Goal: Task Accomplishment & Management: Manage account settings

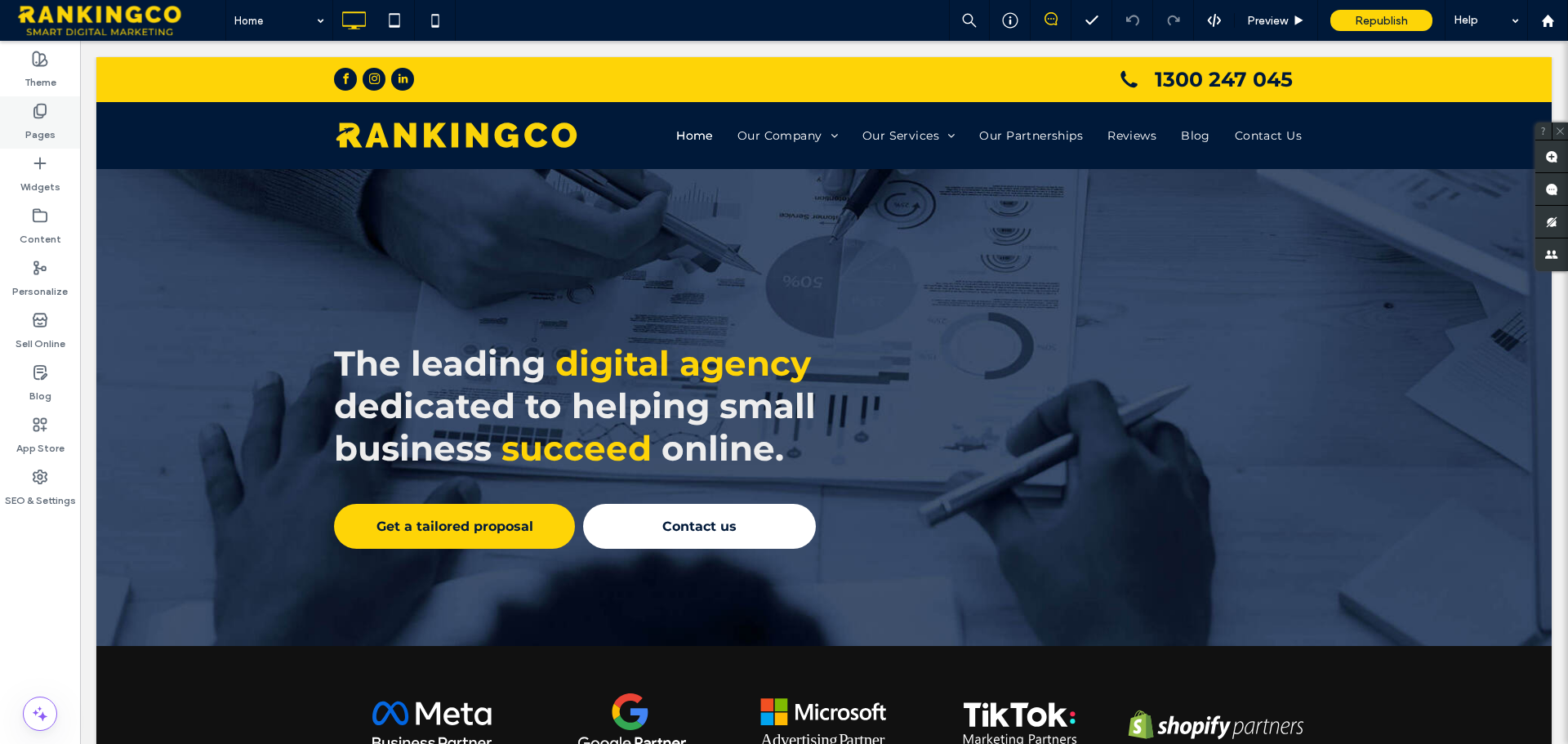
click at [40, 116] on icon at bounding box center [40, 111] width 17 height 17
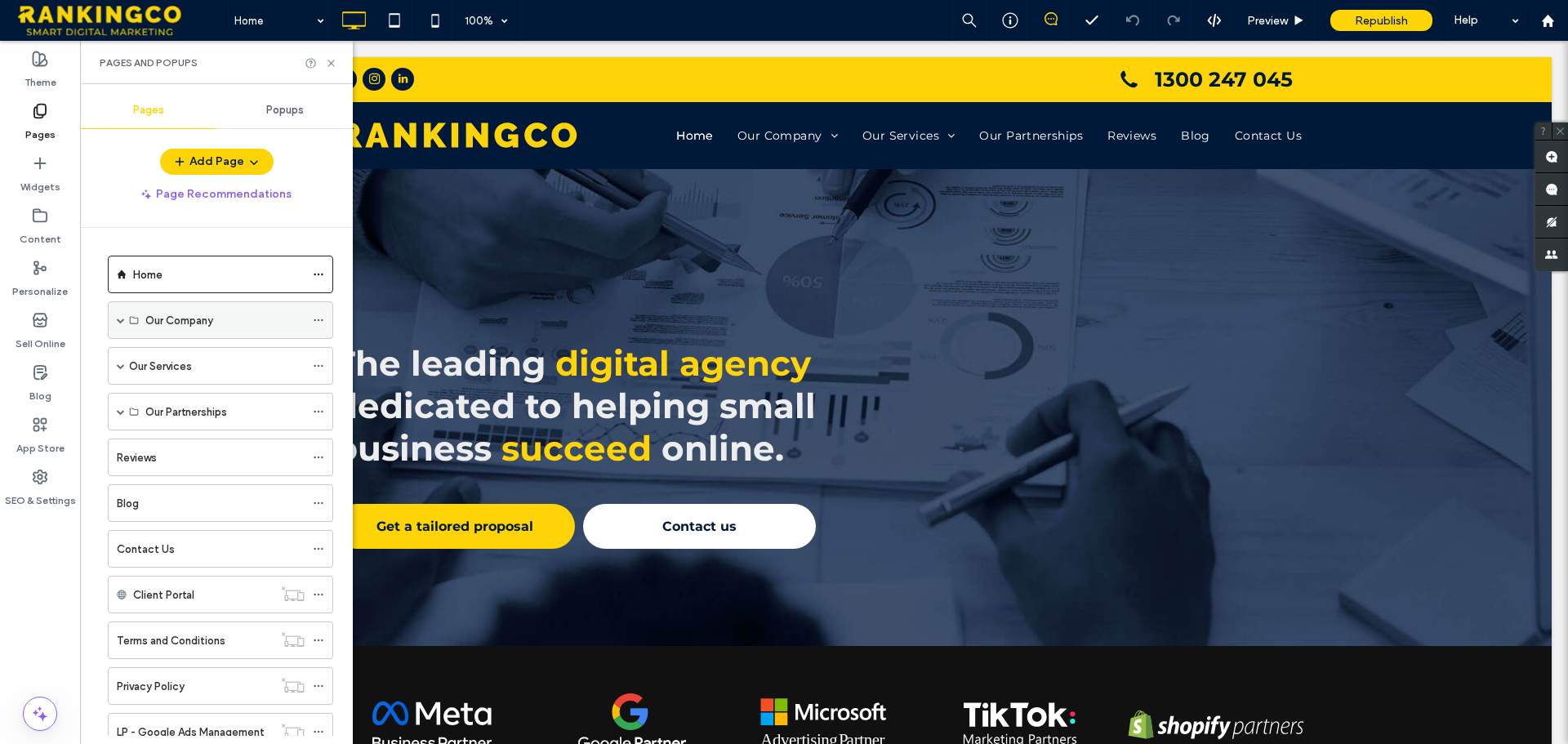
click at [119, 318] on span at bounding box center [120, 319] width 8 height 8
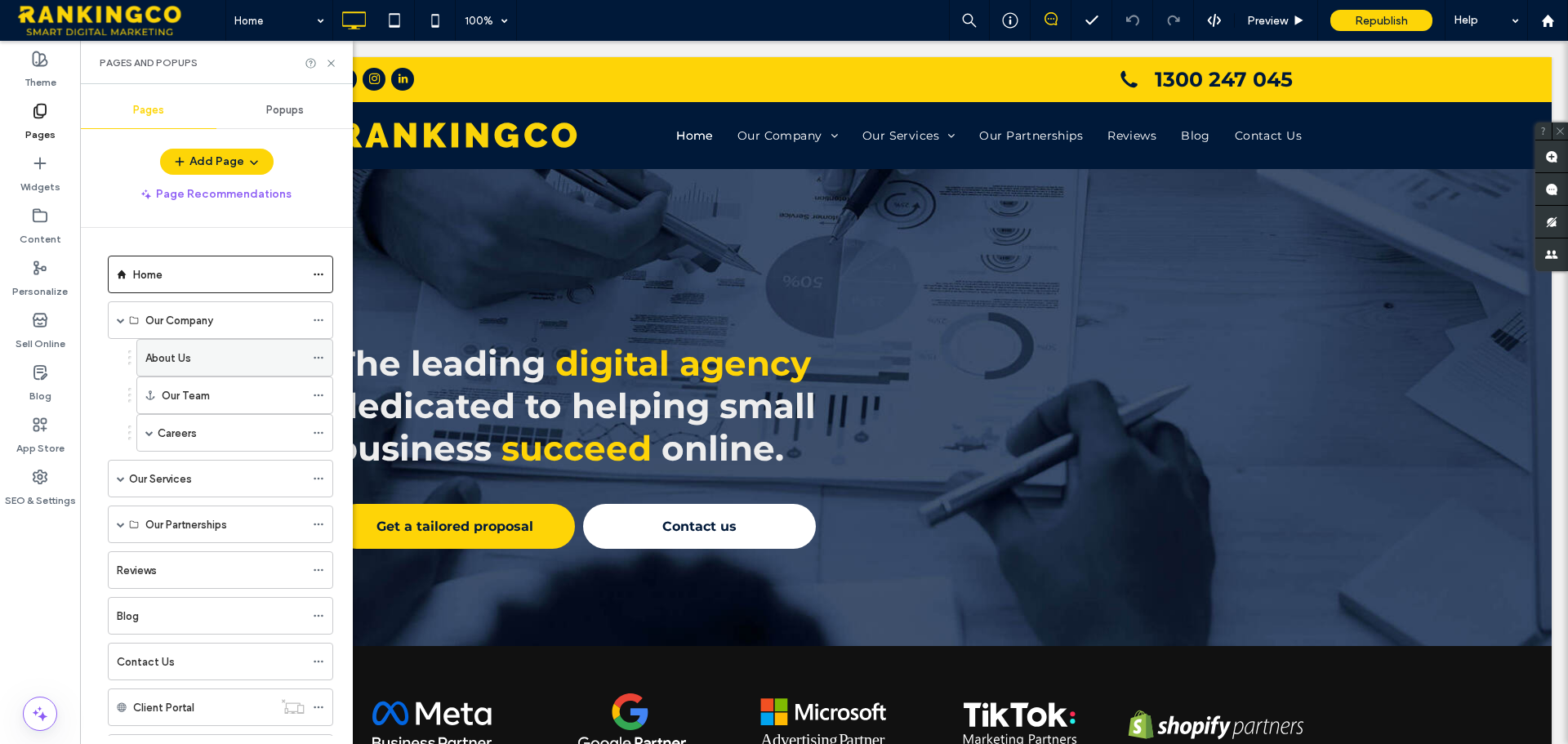
click at [198, 362] on div "About Us" at bounding box center [224, 357] width 159 height 18
click at [329, 65] on icon at bounding box center [331, 63] width 12 height 12
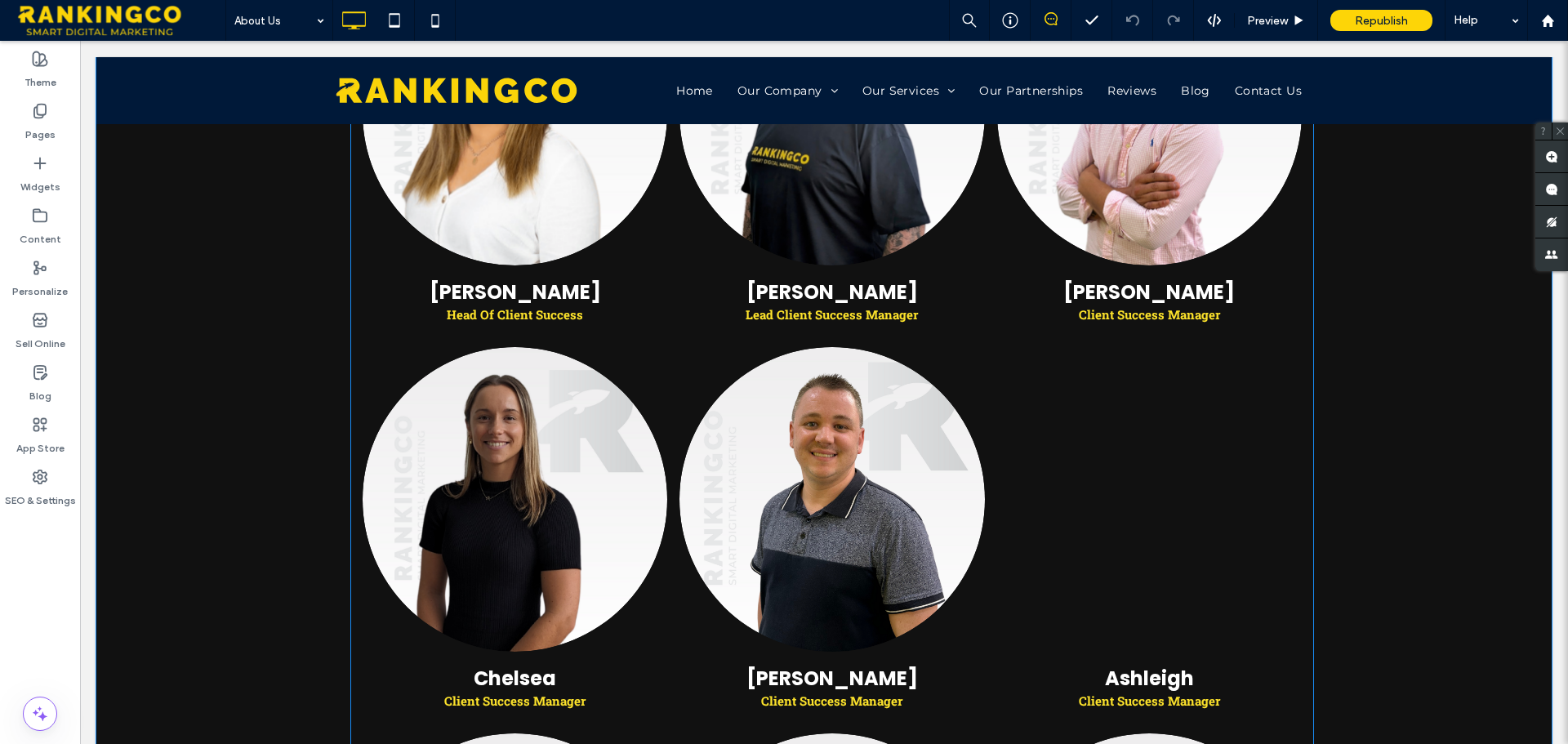
scroll to position [1175, 0]
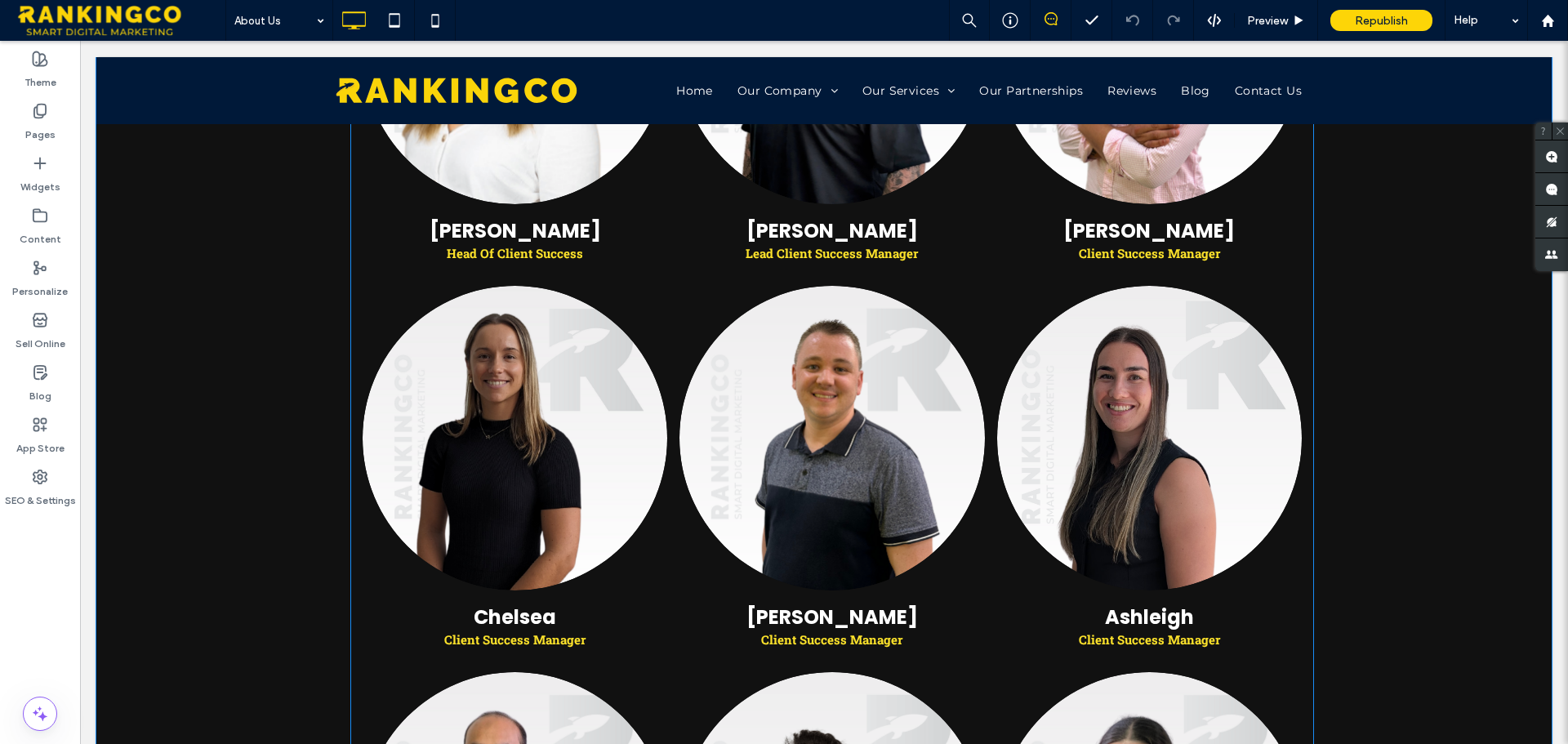
click at [1080, 448] on link at bounding box center [1149, 438] width 323 height 322
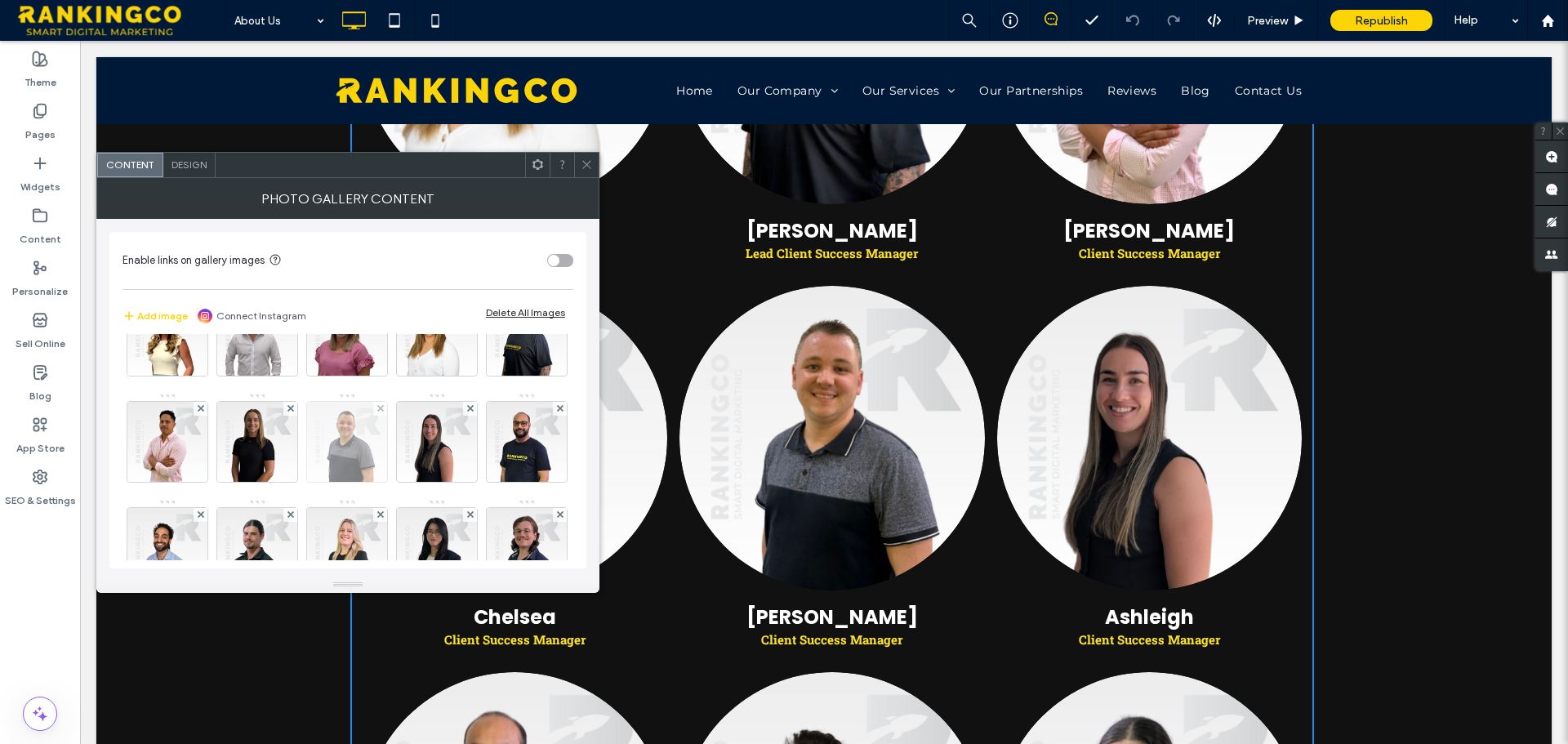
scroll to position [78, 0]
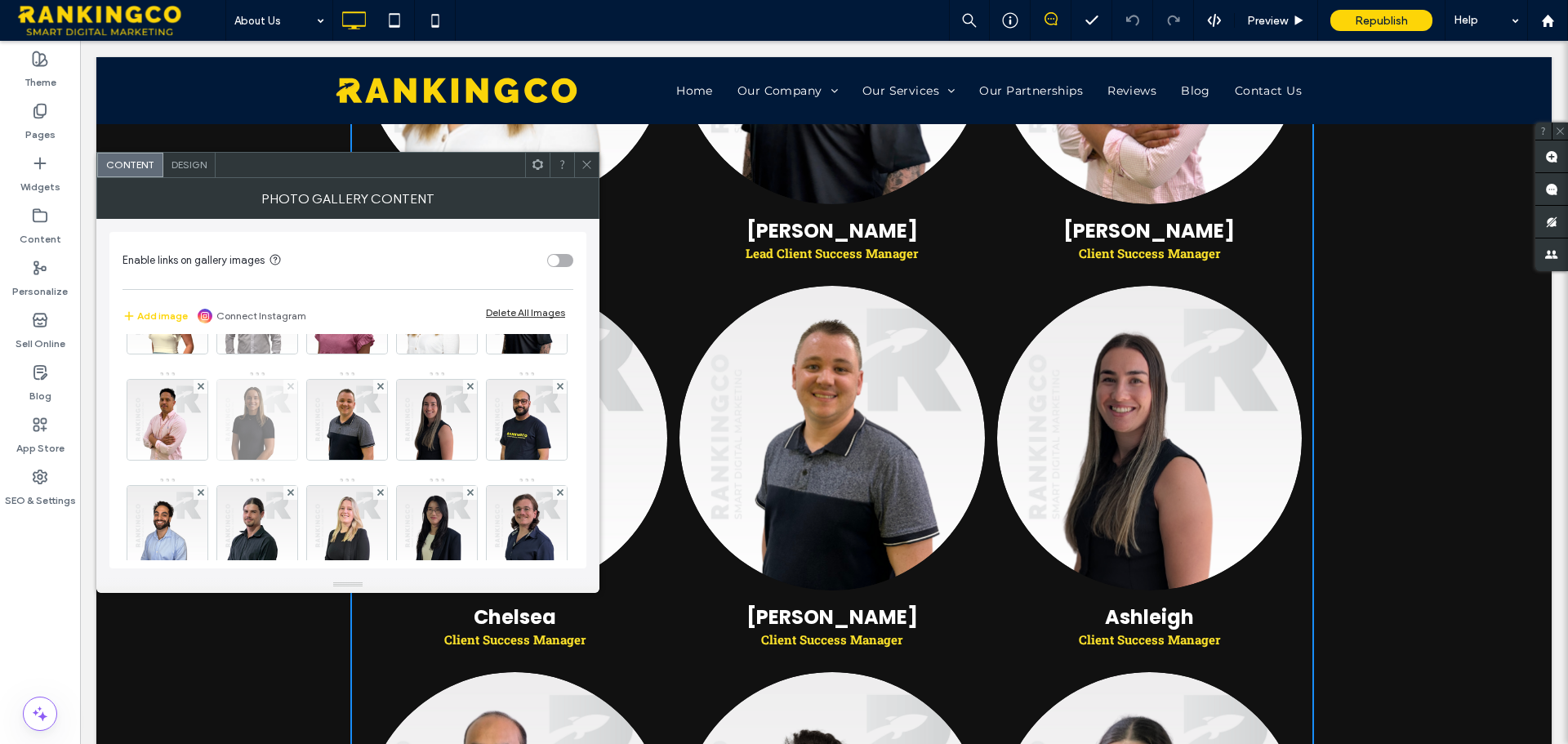
click at [293, 384] on use at bounding box center [289, 386] width 6 height 6
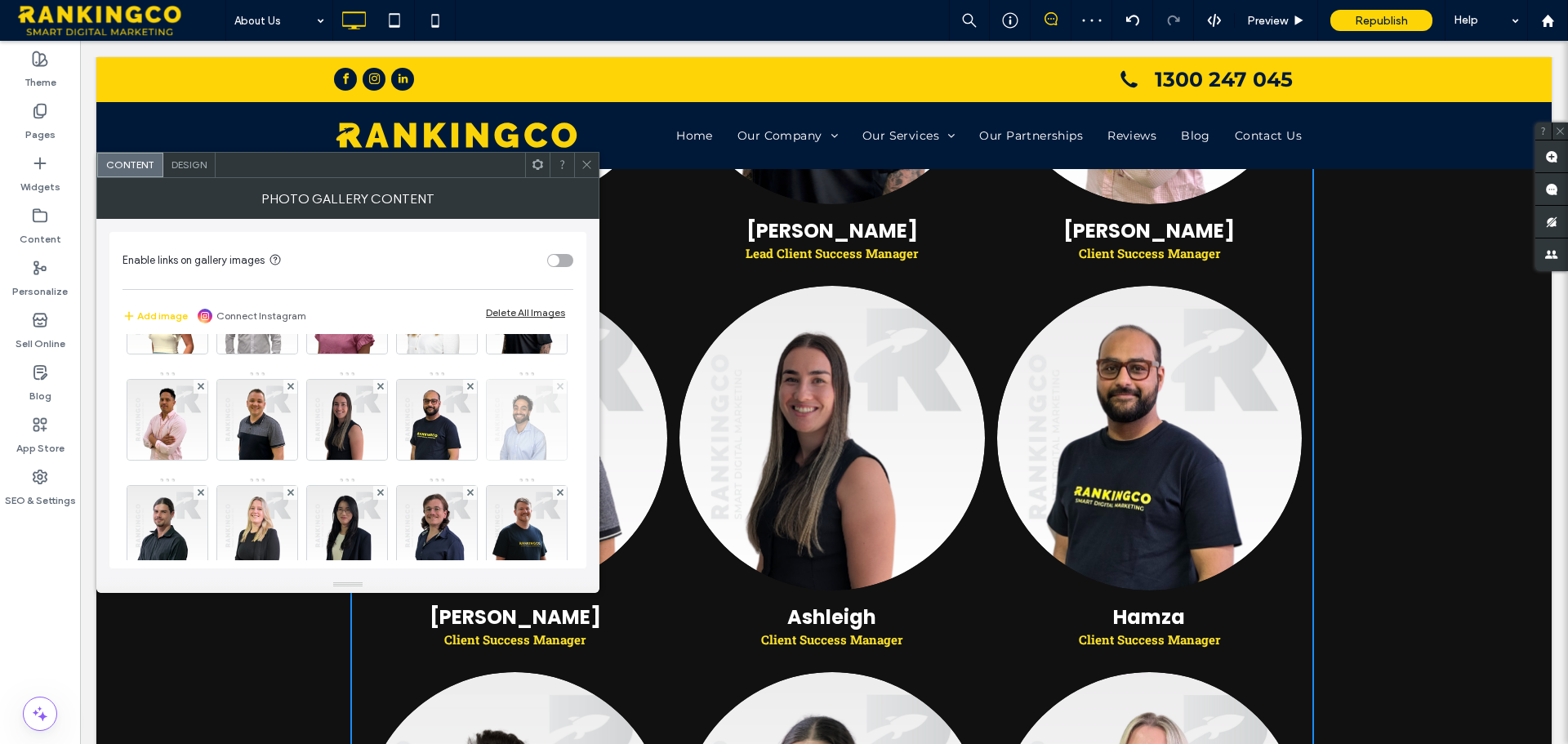
click at [557, 393] on span at bounding box center [560, 386] width 6 height 14
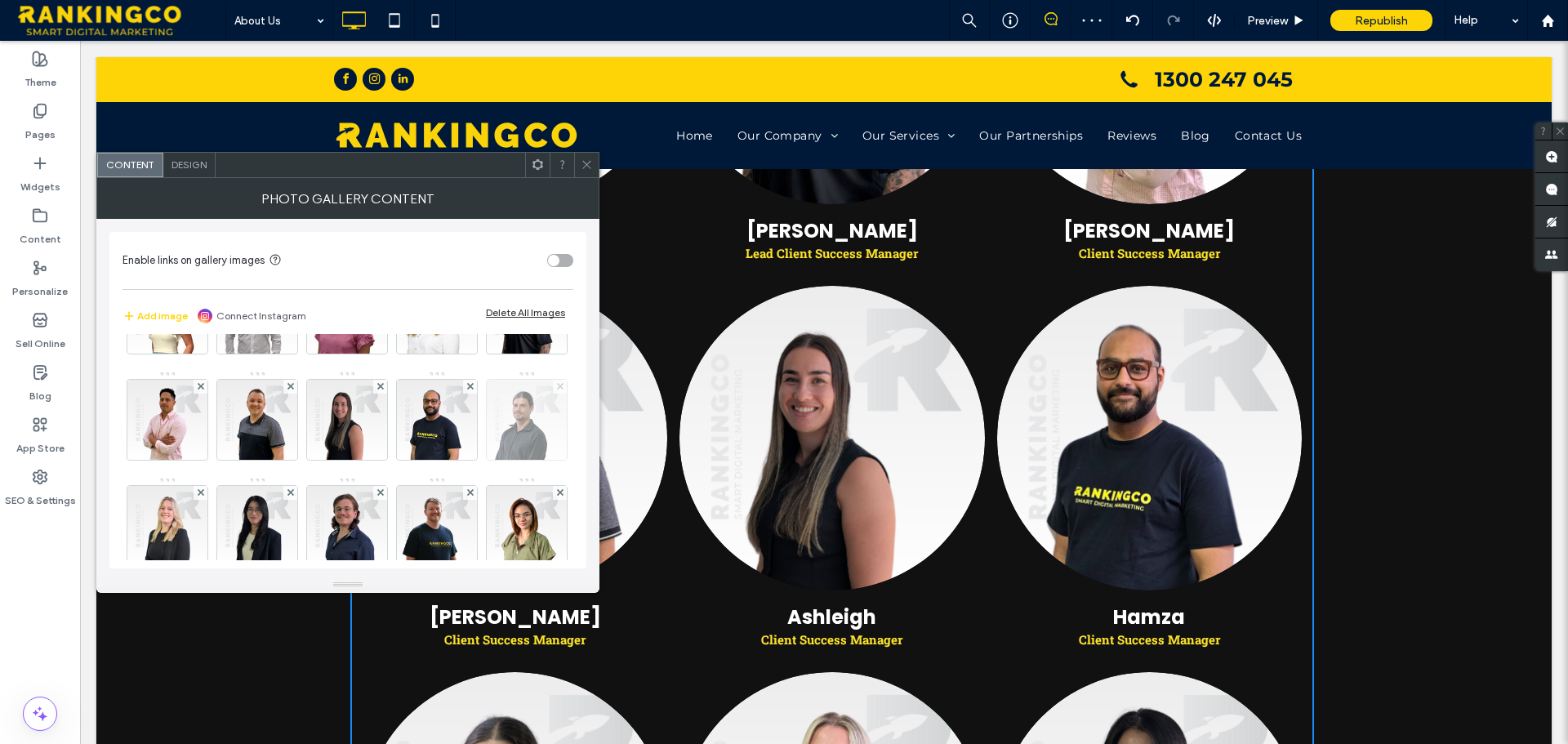
click at [557, 390] on icon at bounding box center [560, 386] width 6 height 6
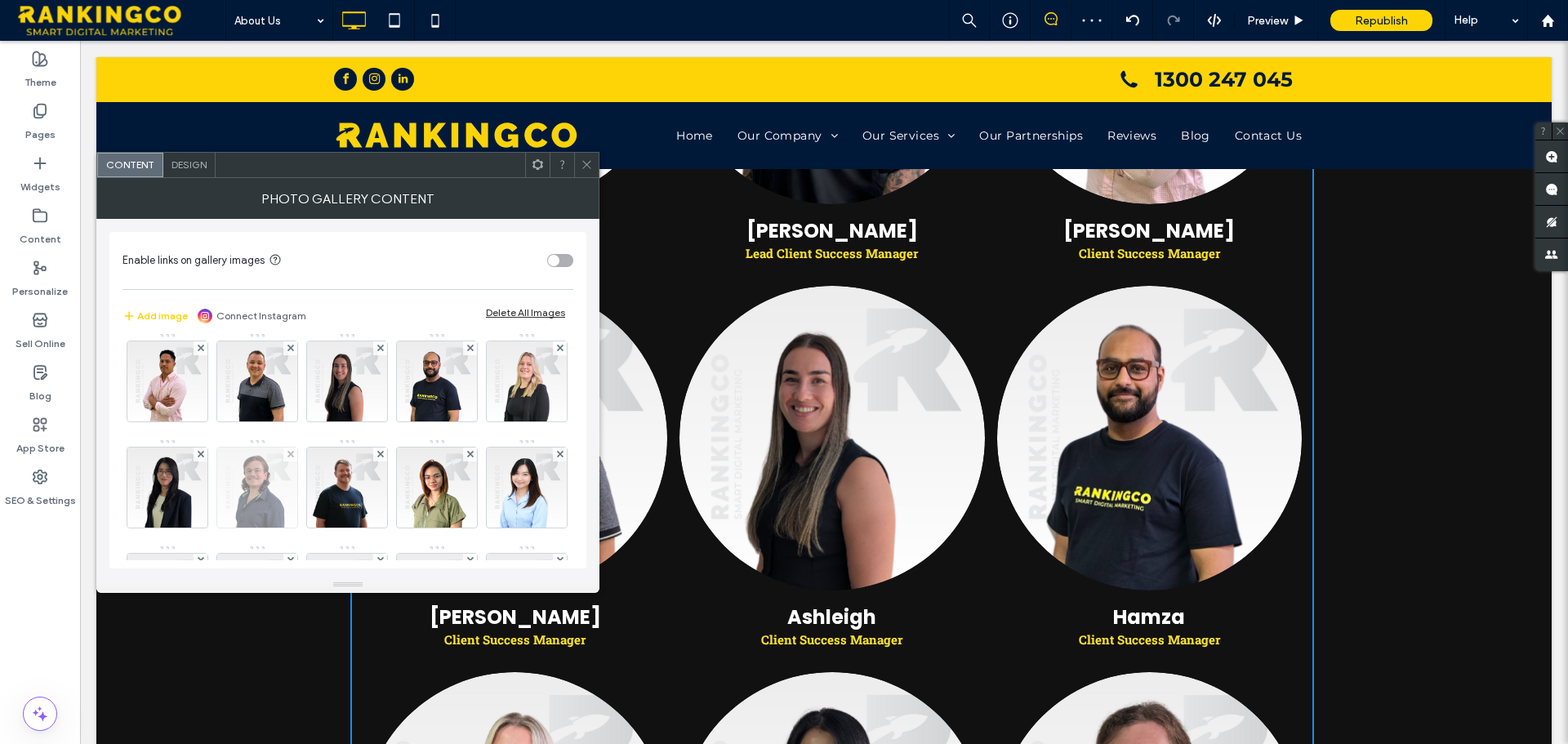
scroll to position [183, 0]
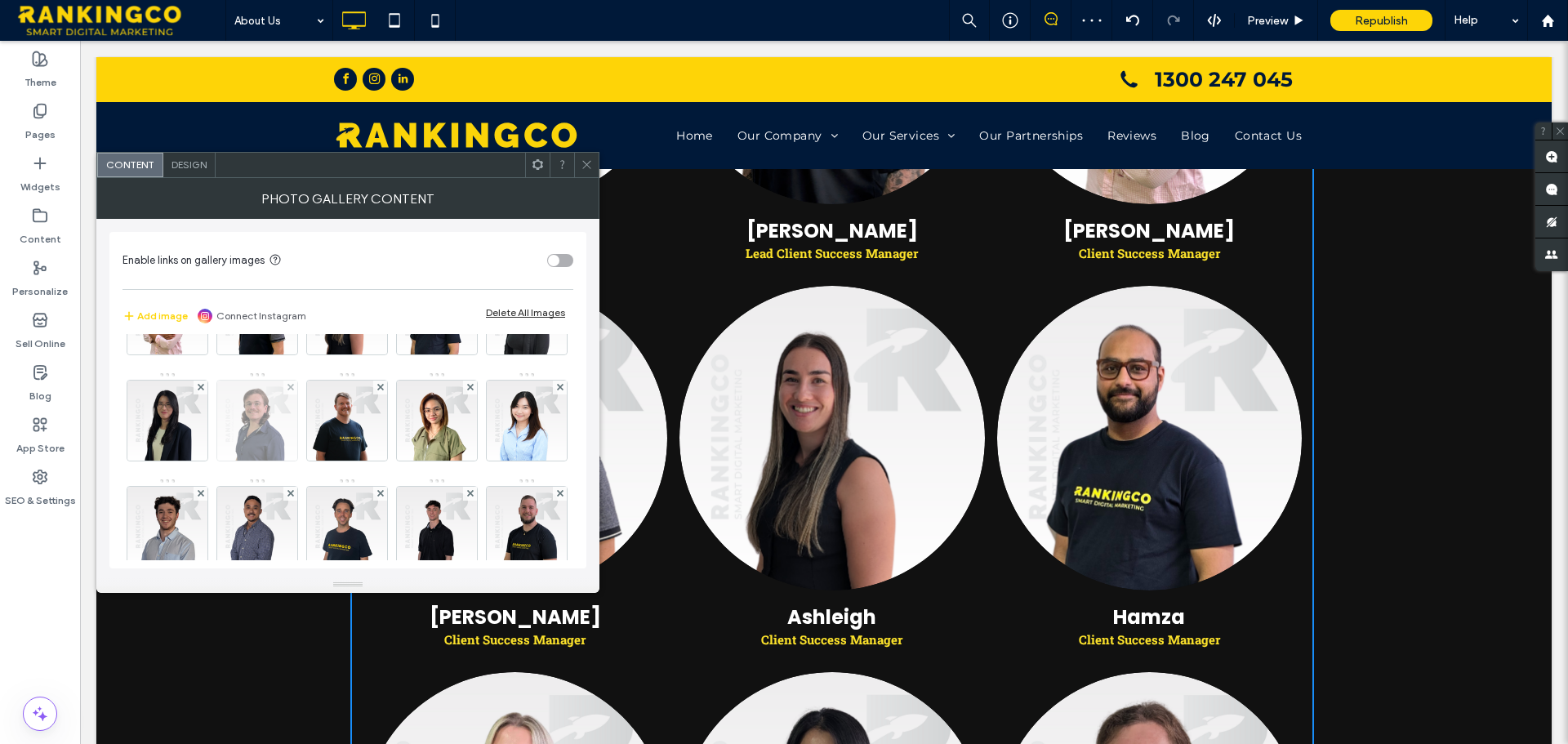
click at [297, 388] on img at bounding box center [257, 420] width 80 height 80
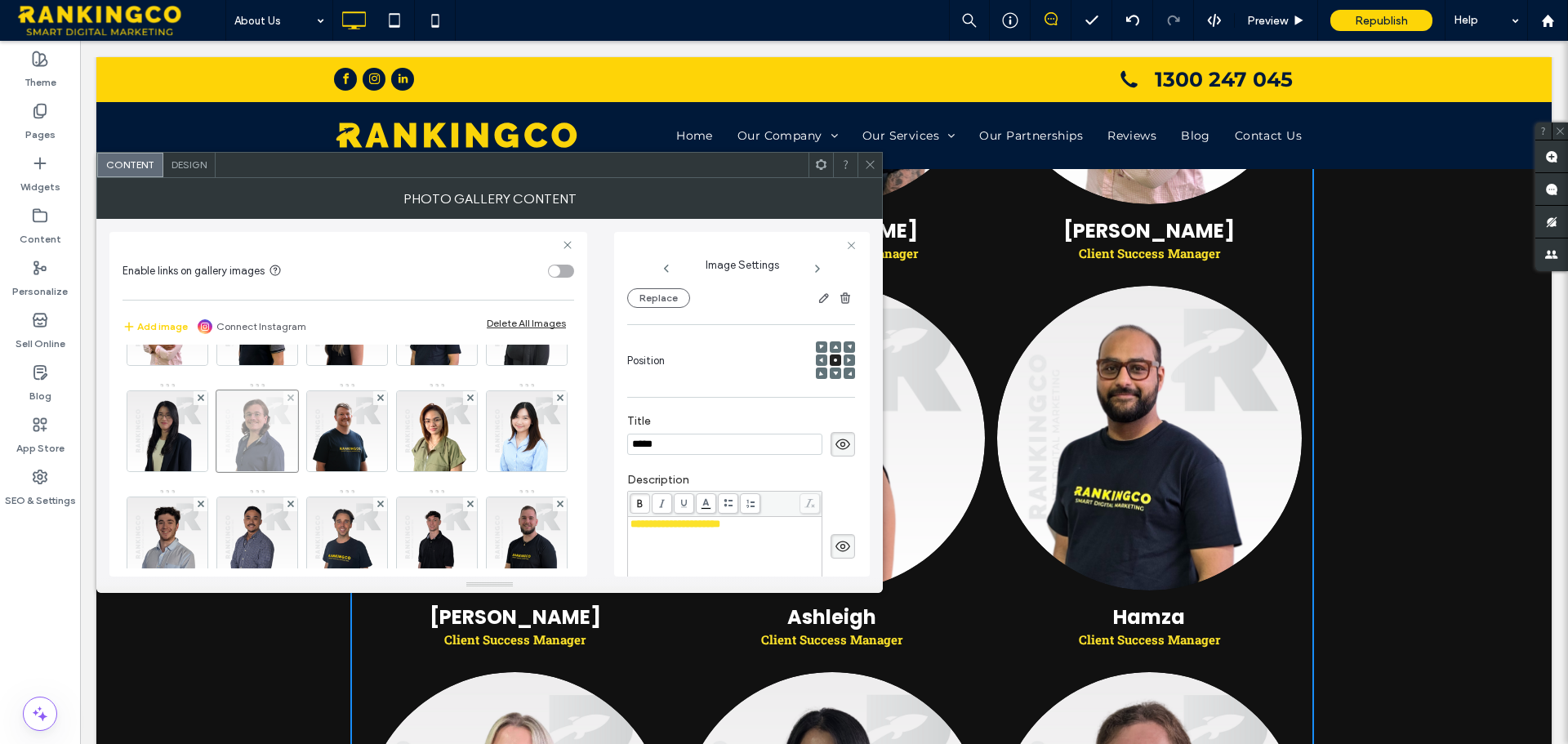
scroll to position [0, 0]
click at [294, 401] on span at bounding box center [290, 398] width 6 height 14
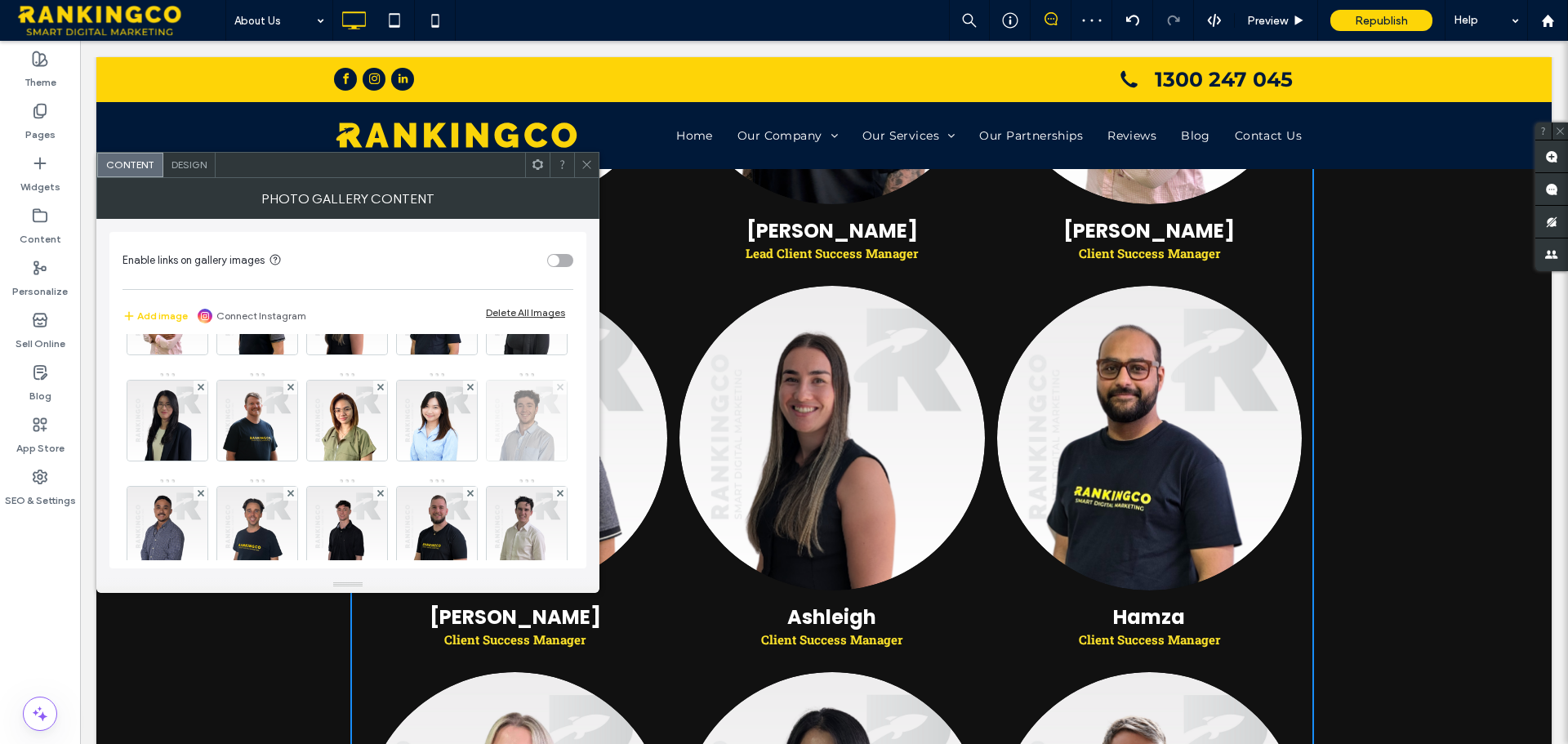
click at [556, 390] on use at bounding box center [559, 387] width 6 height 6
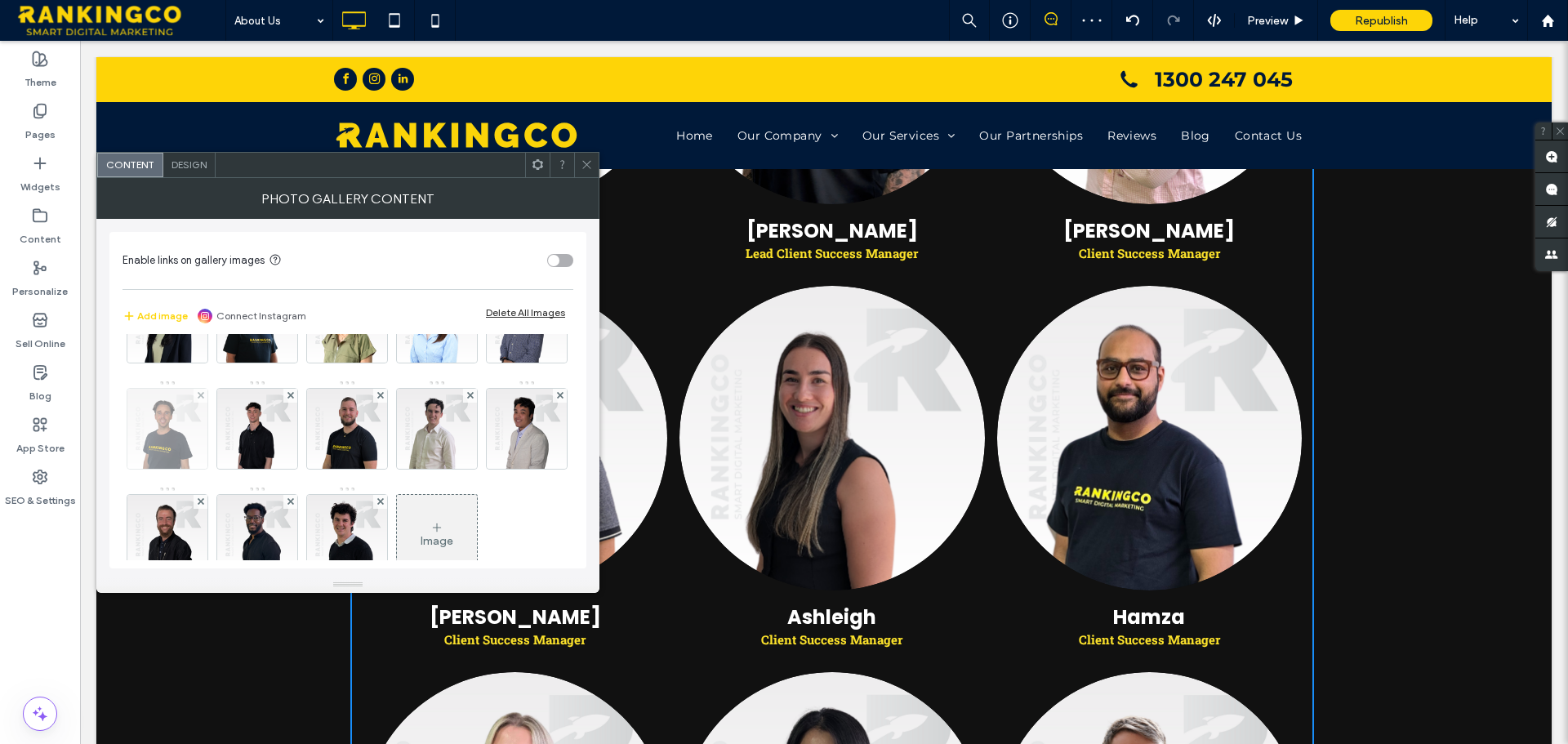
scroll to position [299, 0]
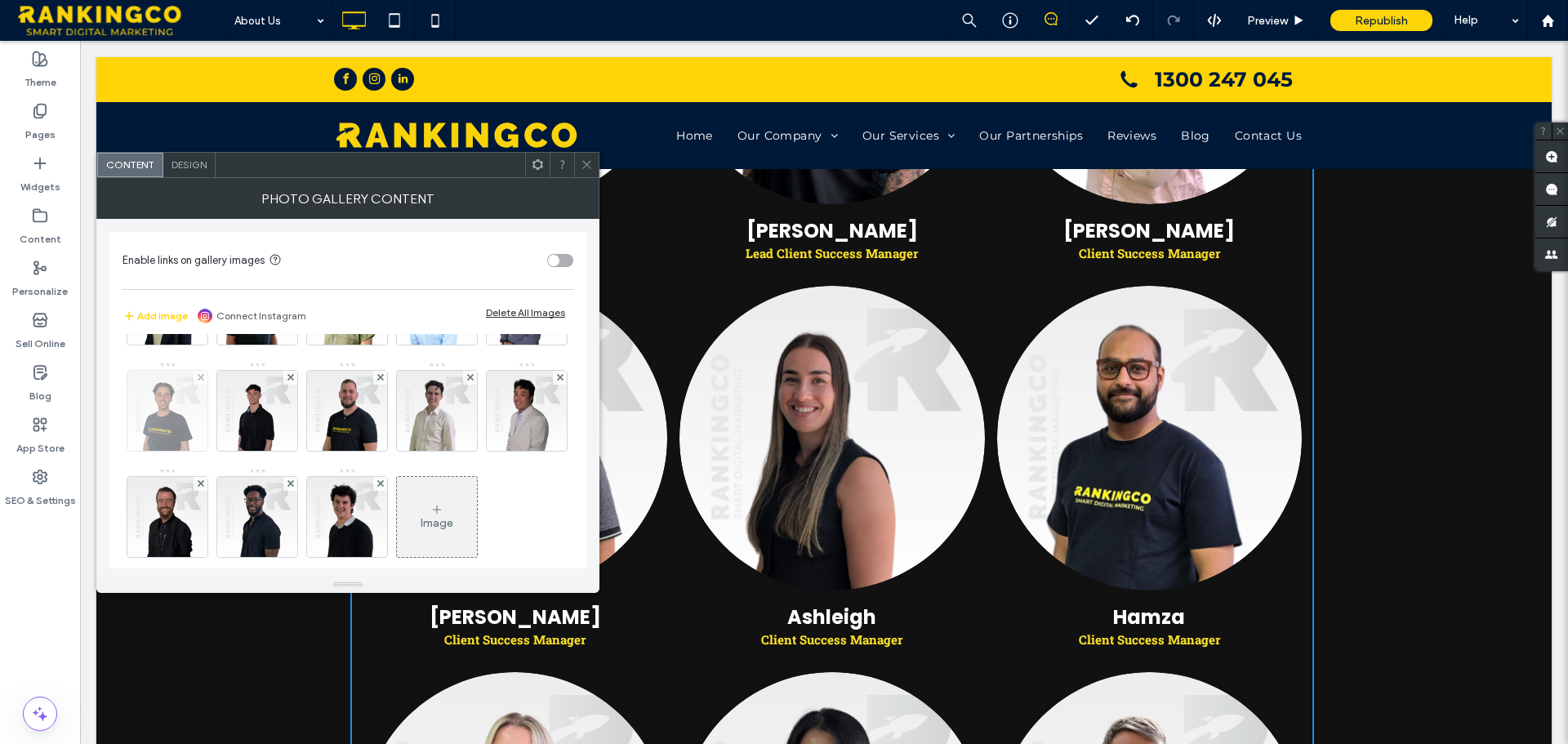
click at [208, 376] on div at bounding box center [200, 377] width 14 height 14
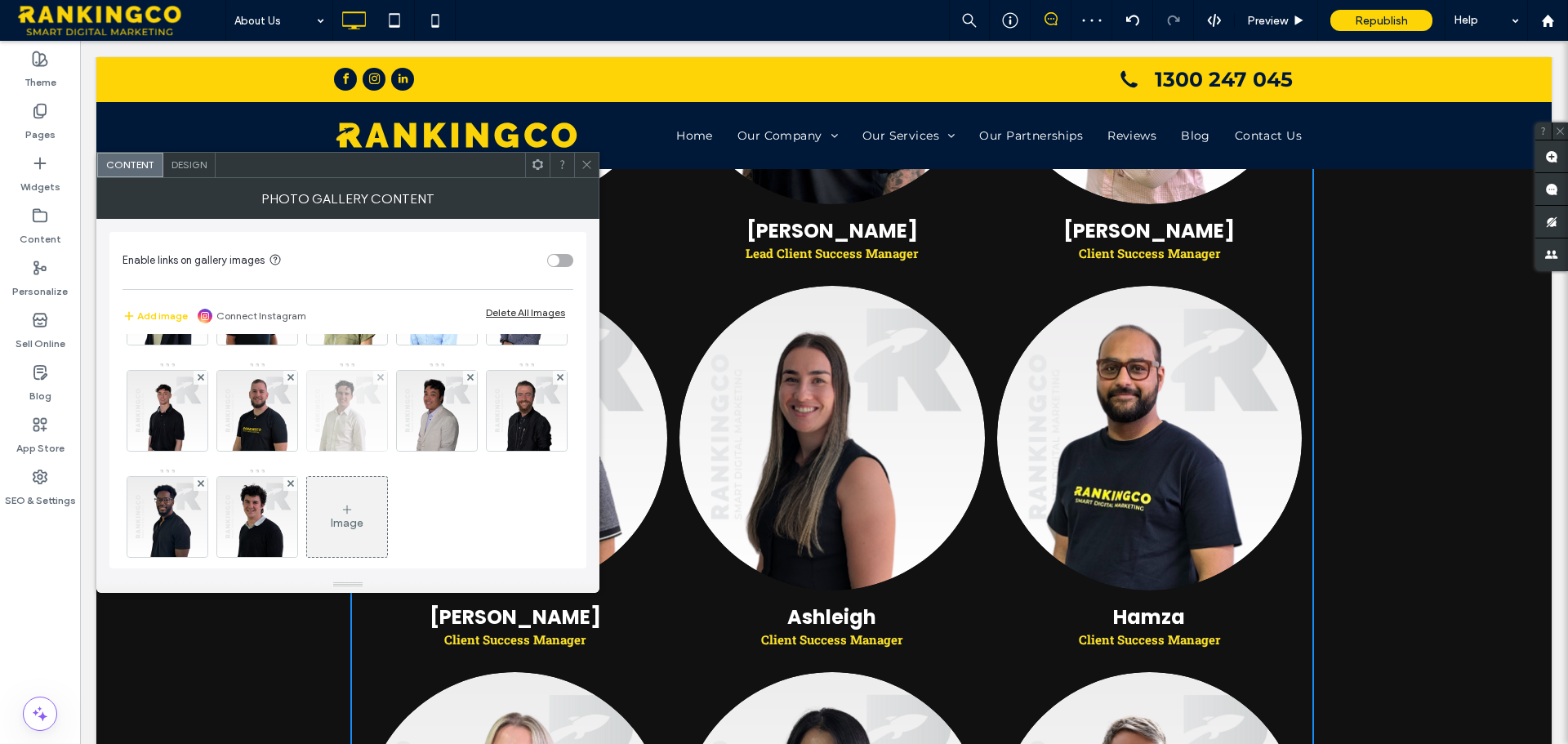
click at [373, 384] on div at bounding box center [380, 377] width 14 height 14
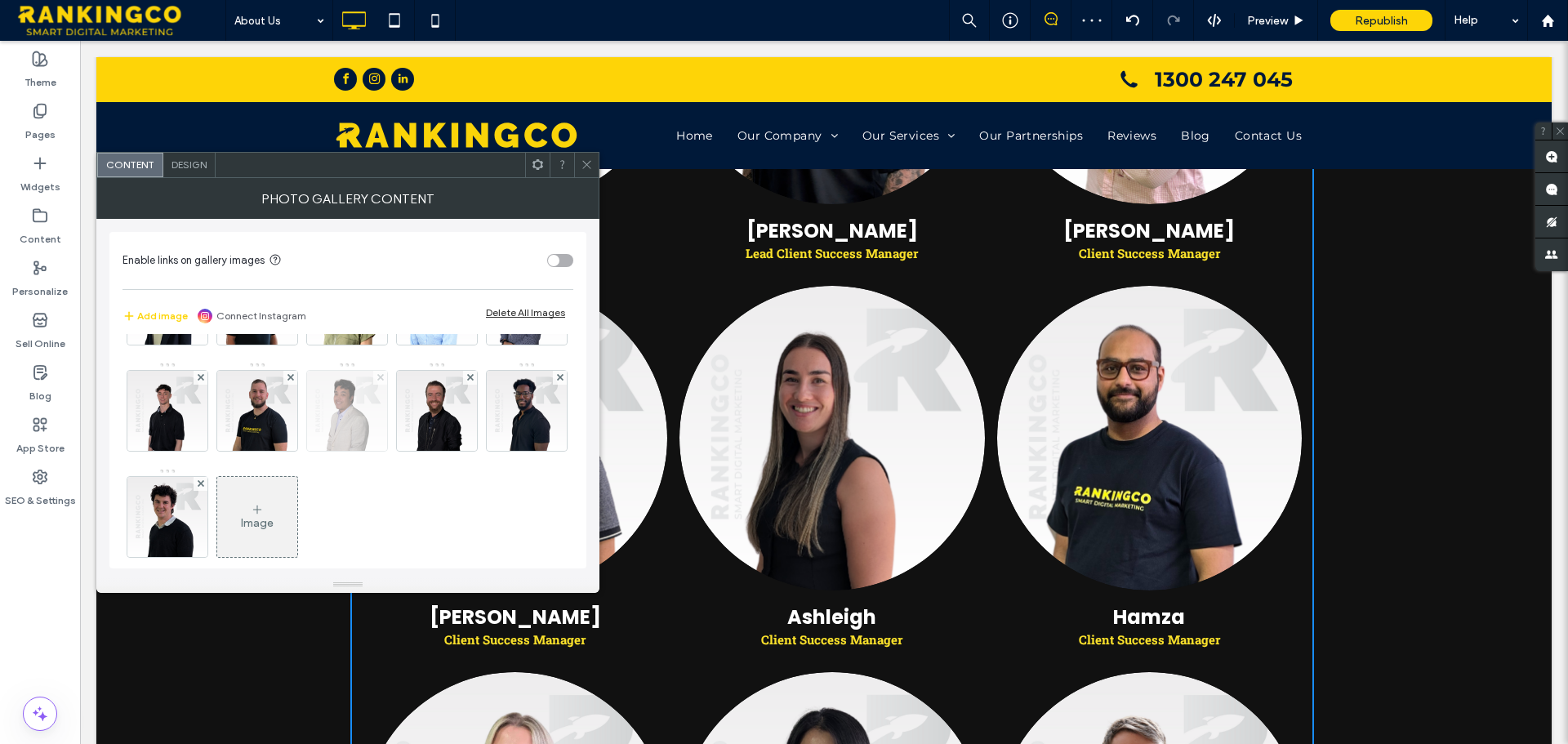
click at [378, 384] on span at bounding box center [380, 377] width 6 height 14
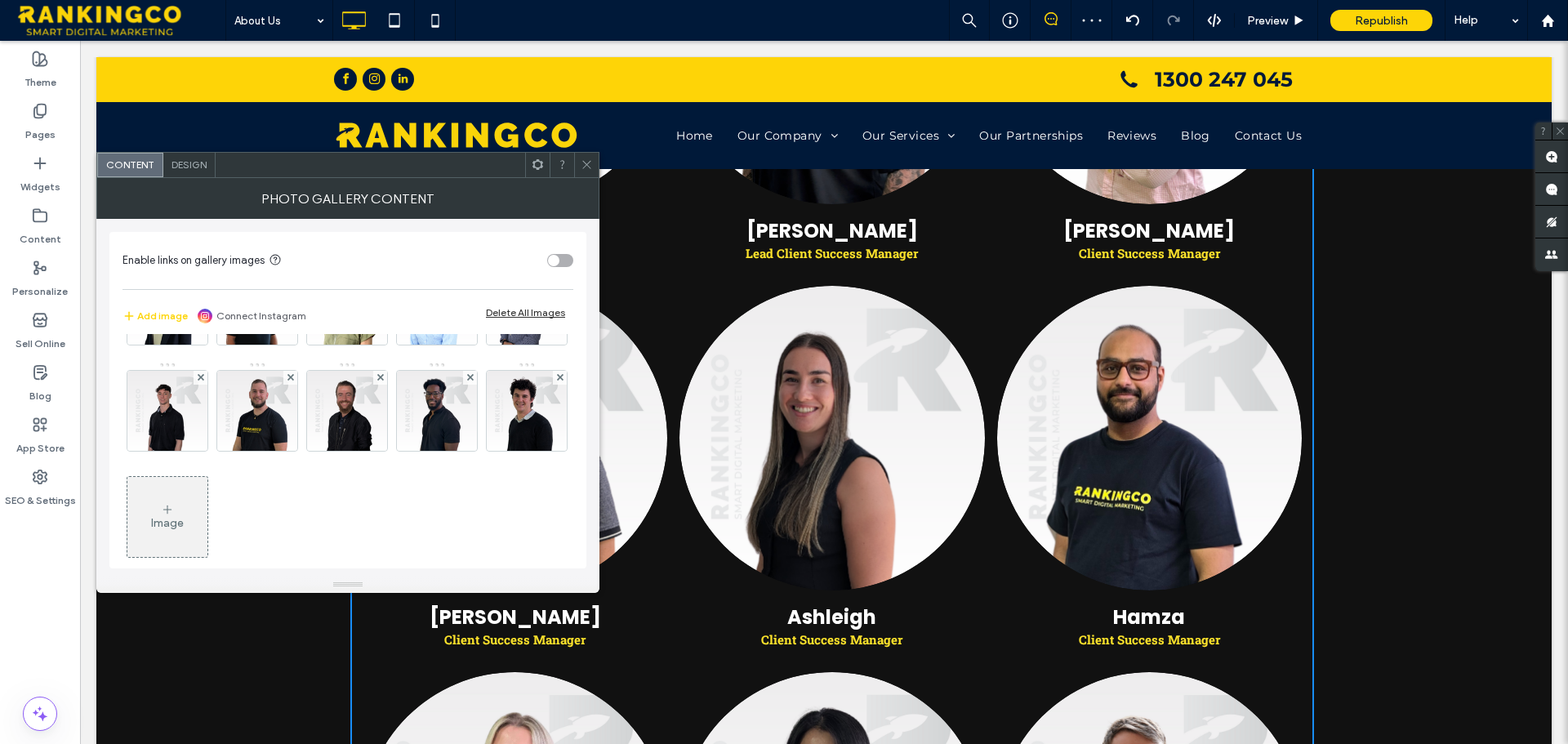
click at [378, 384] on span at bounding box center [380, 377] width 6 height 14
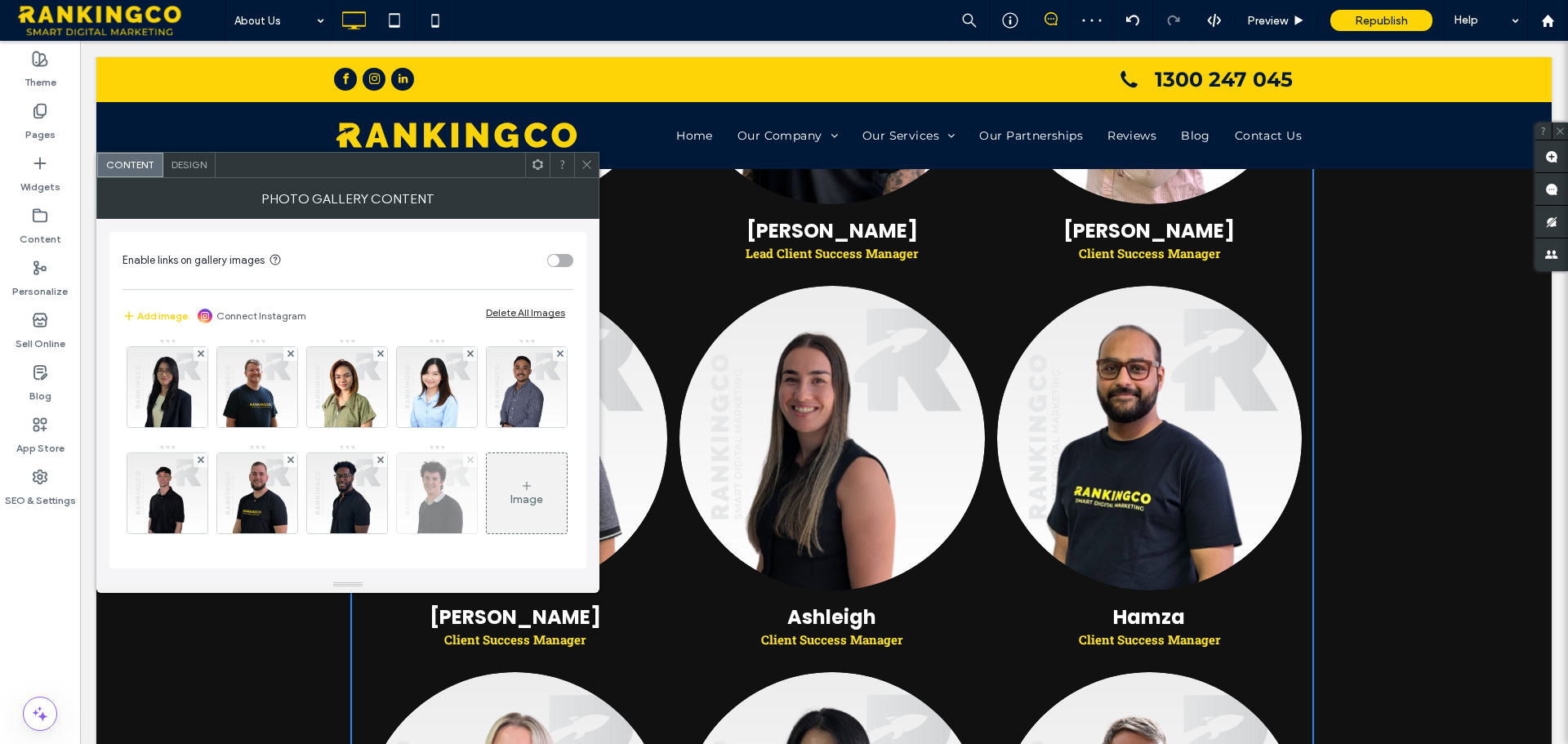
click at [467, 462] on icon at bounding box center [470, 459] width 6 height 6
click at [208, 453] on div at bounding box center [200, 460] width 14 height 14
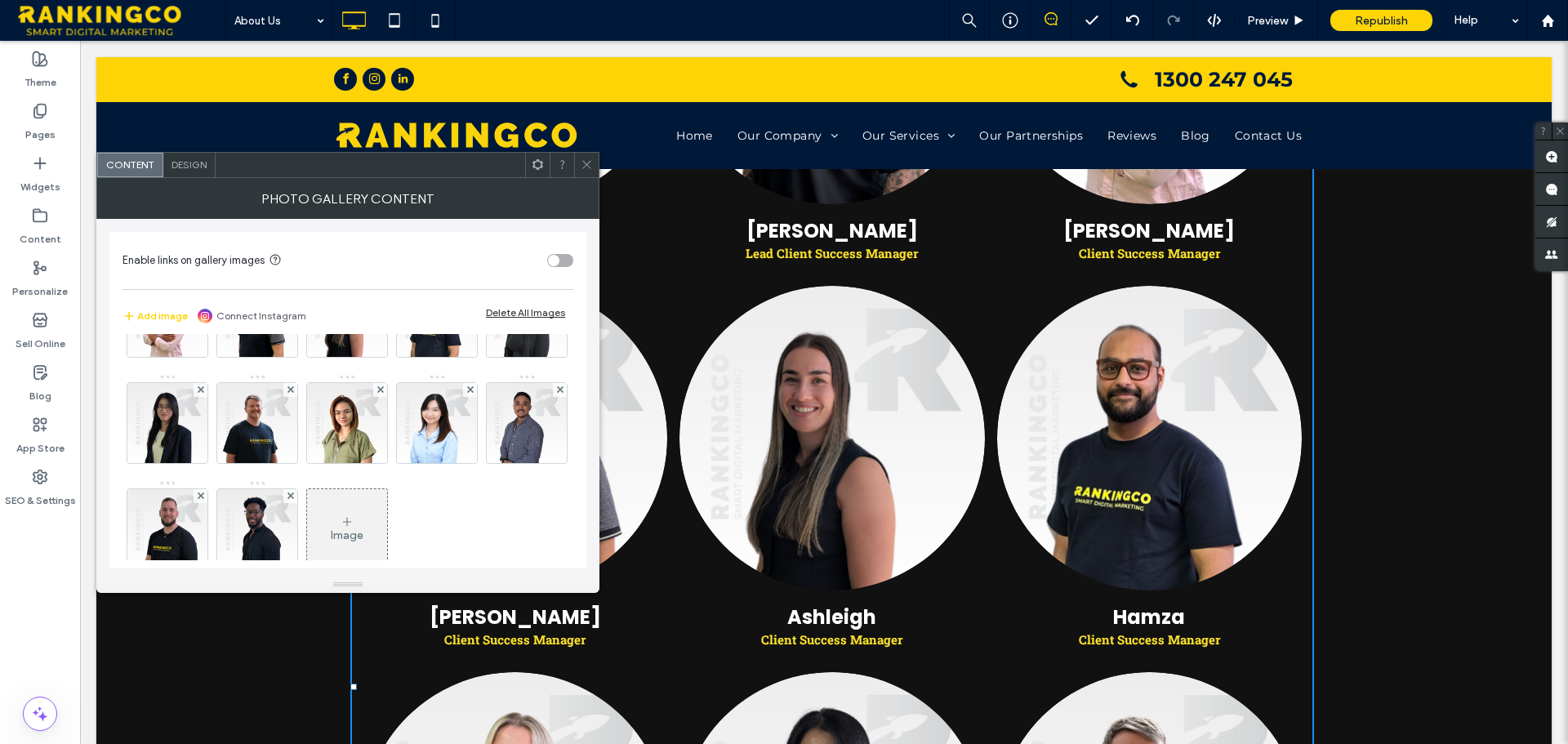
scroll to position [322, 0]
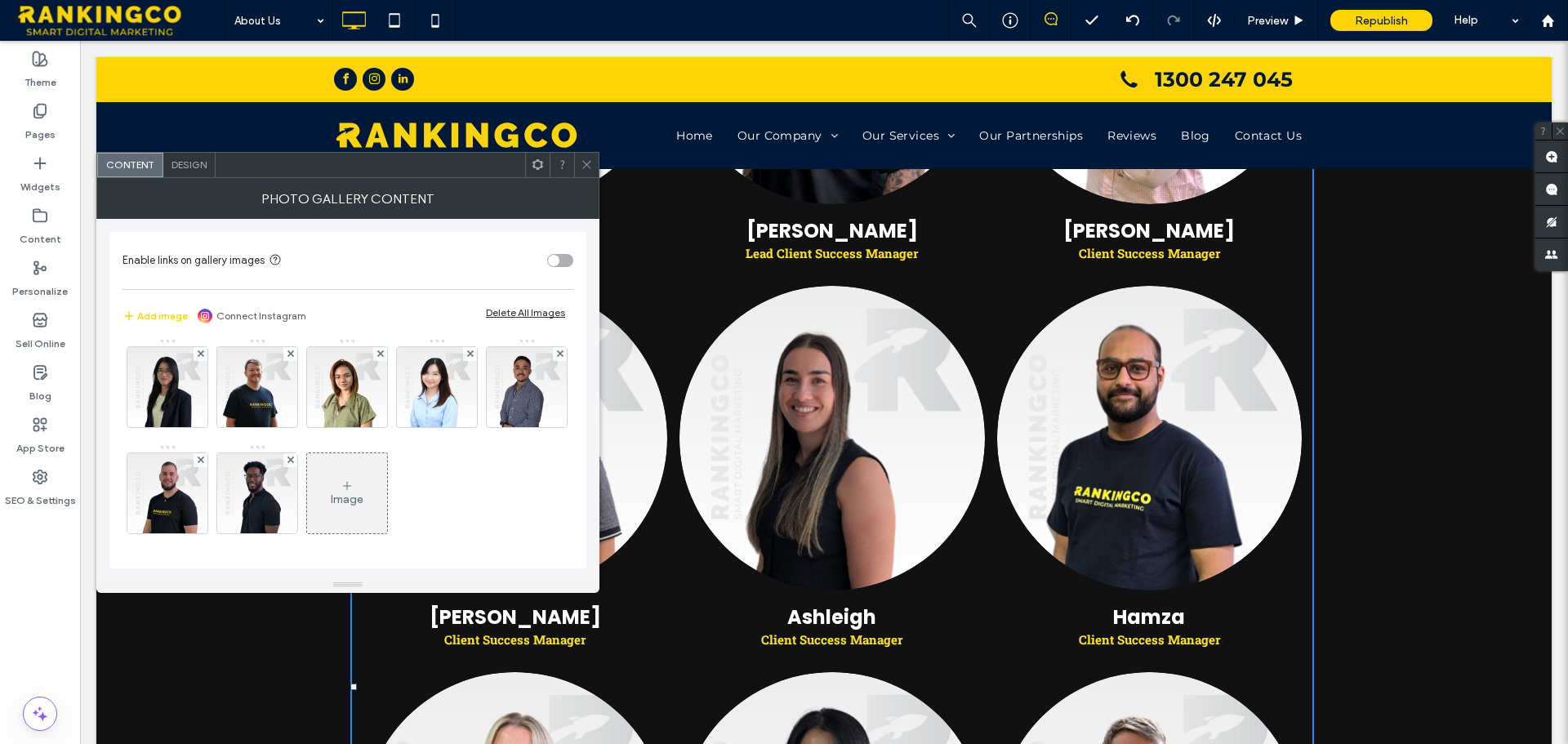
click at [331, 504] on div "Image" at bounding box center [346, 498] width 32 height 14
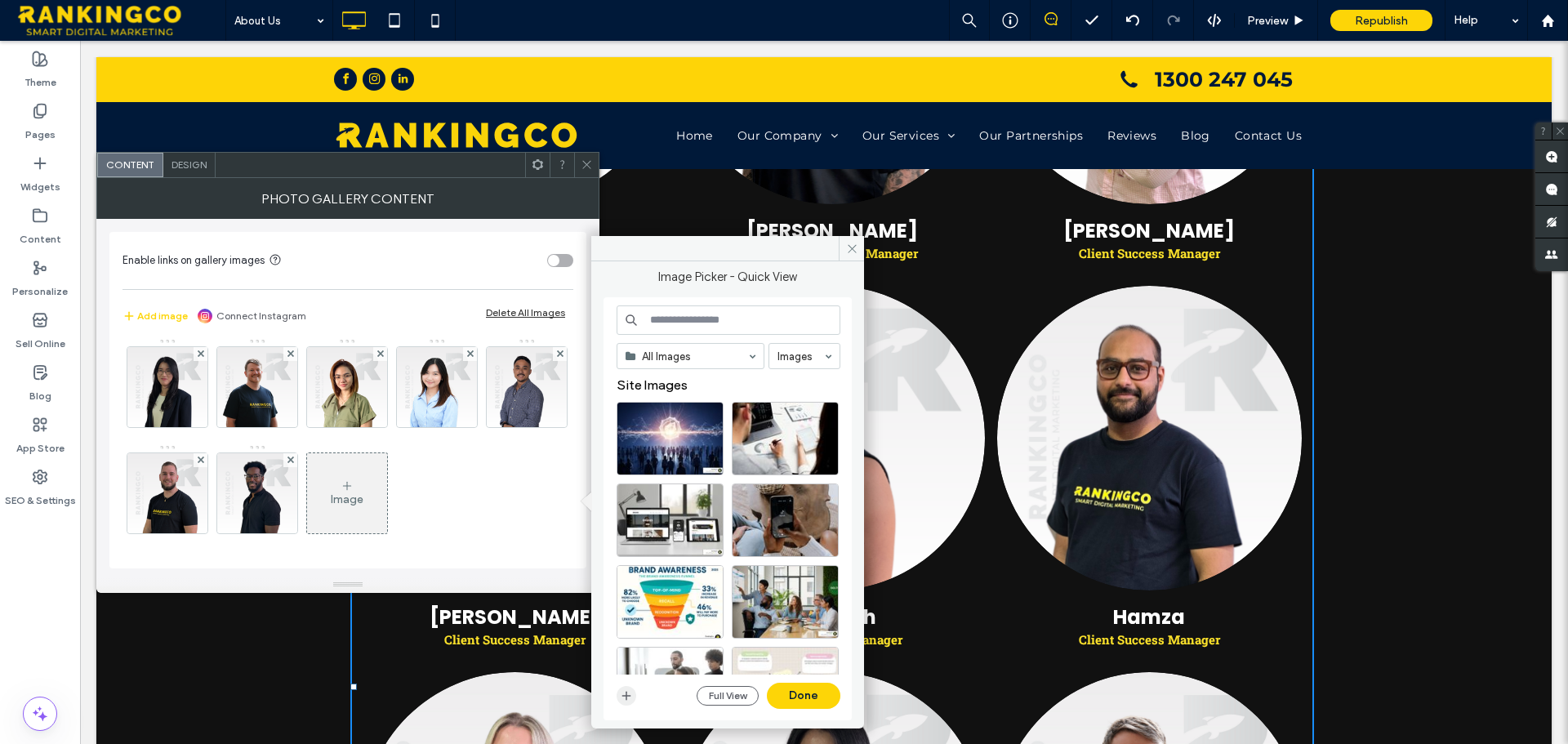
click at [627, 690] on icon "button" at bounding box center [626, 695] width 13 height 13
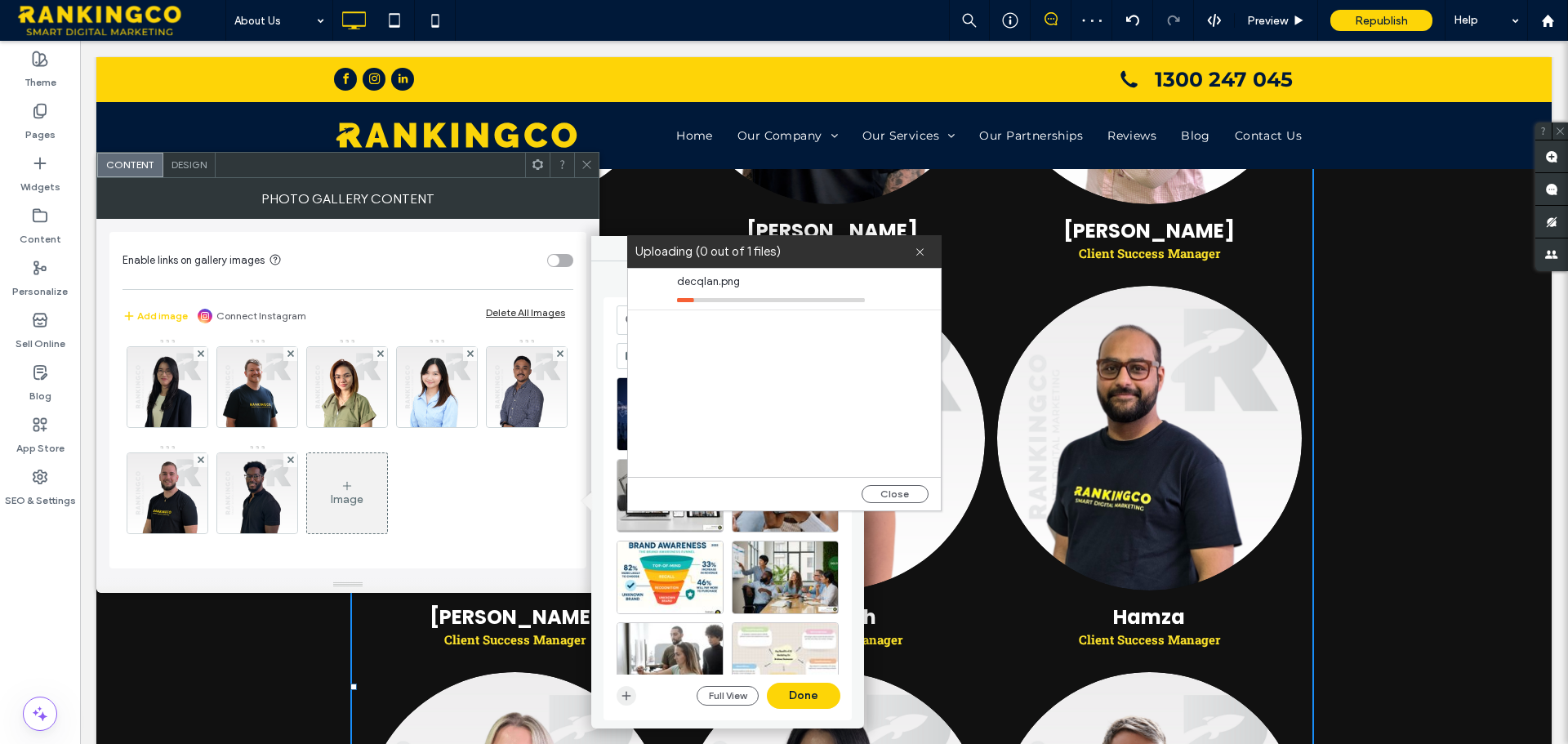
click at [630, 696] on icon "button" at bounding box center [626, 695] width 13 height 13
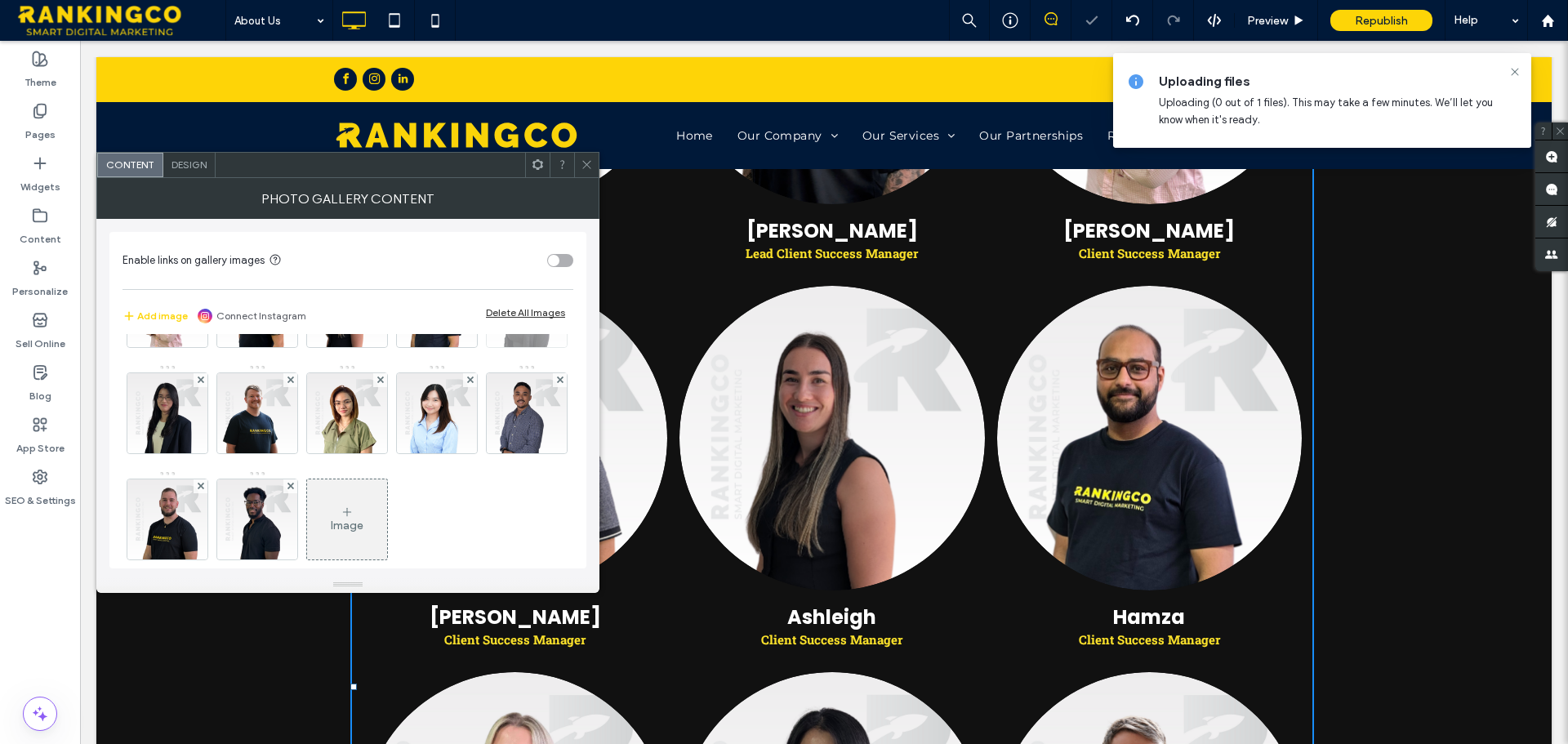
scroll to position [134, 0]
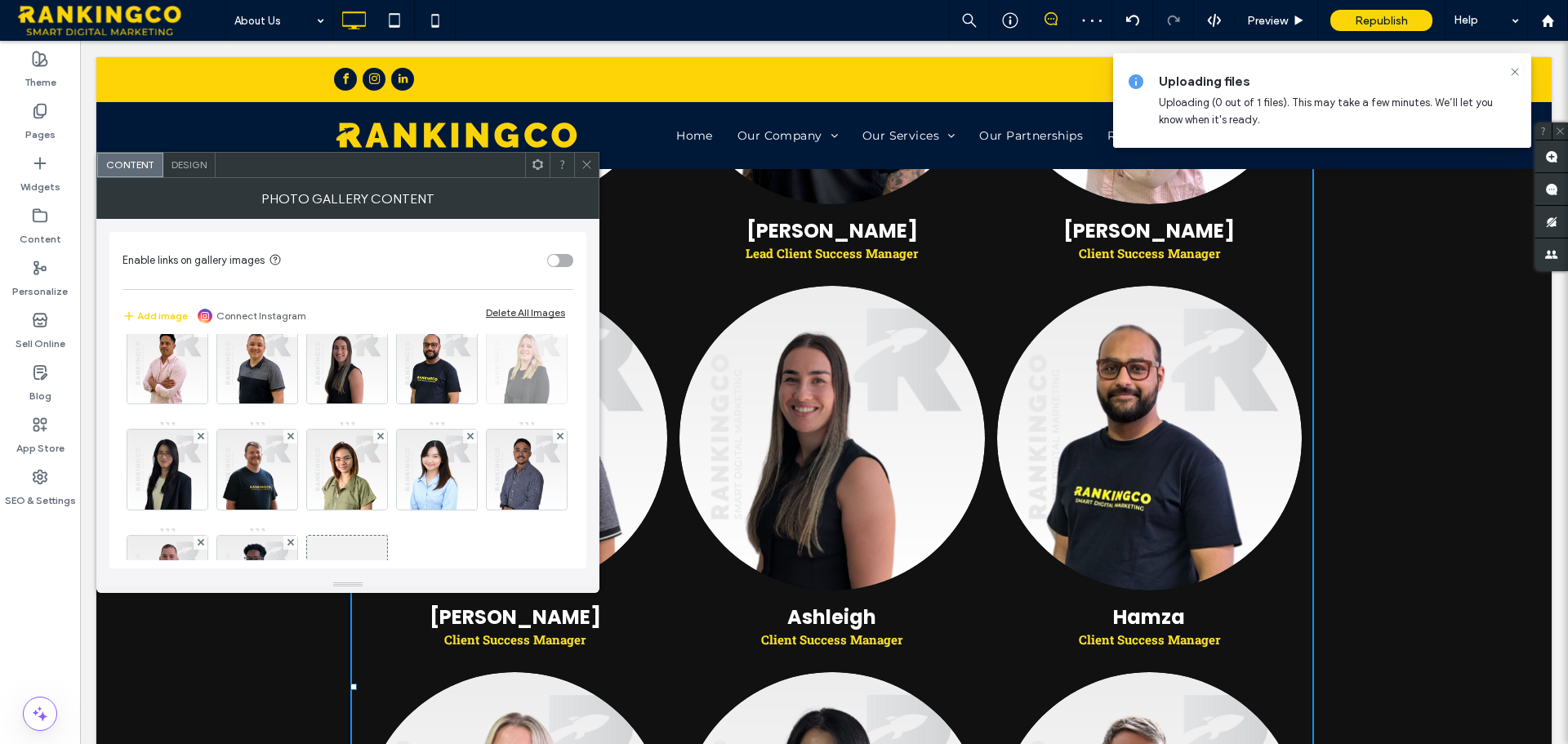
click at [487, 403] on img at bounding box center [526, 363] width 80 height 80
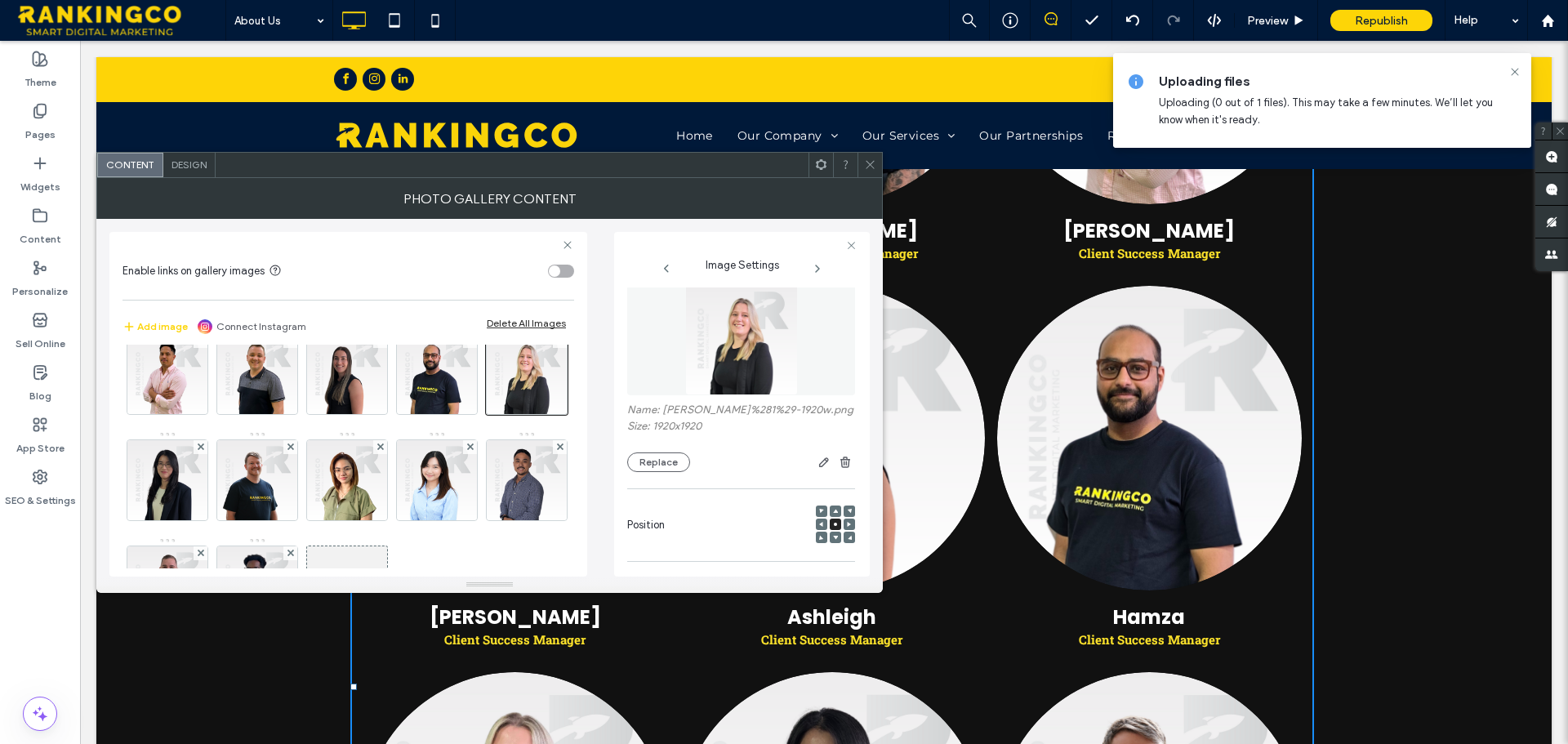
scroll to position [0, 0]
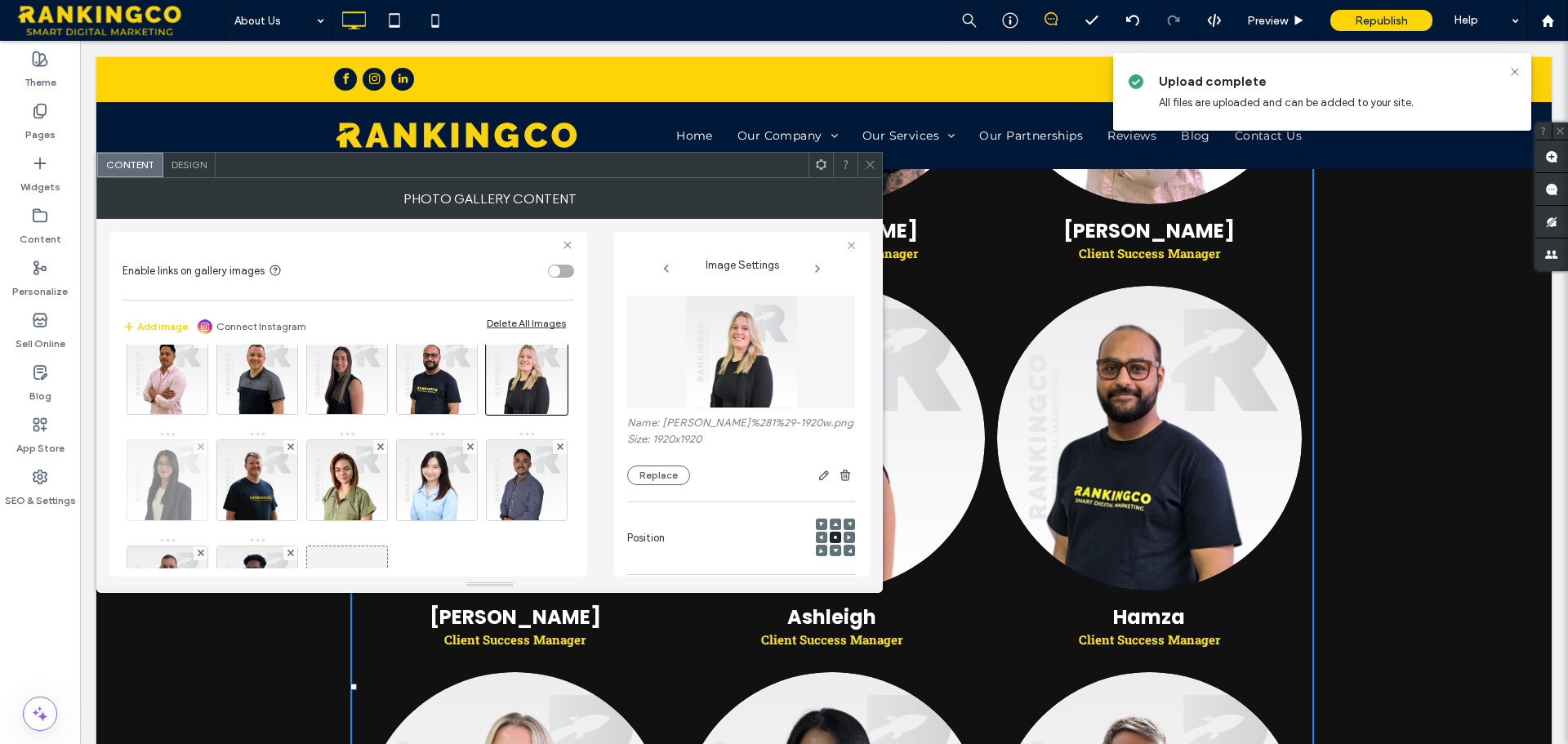
click at [208, 489] on img at bounding box center [167, 480] width 80 height 80
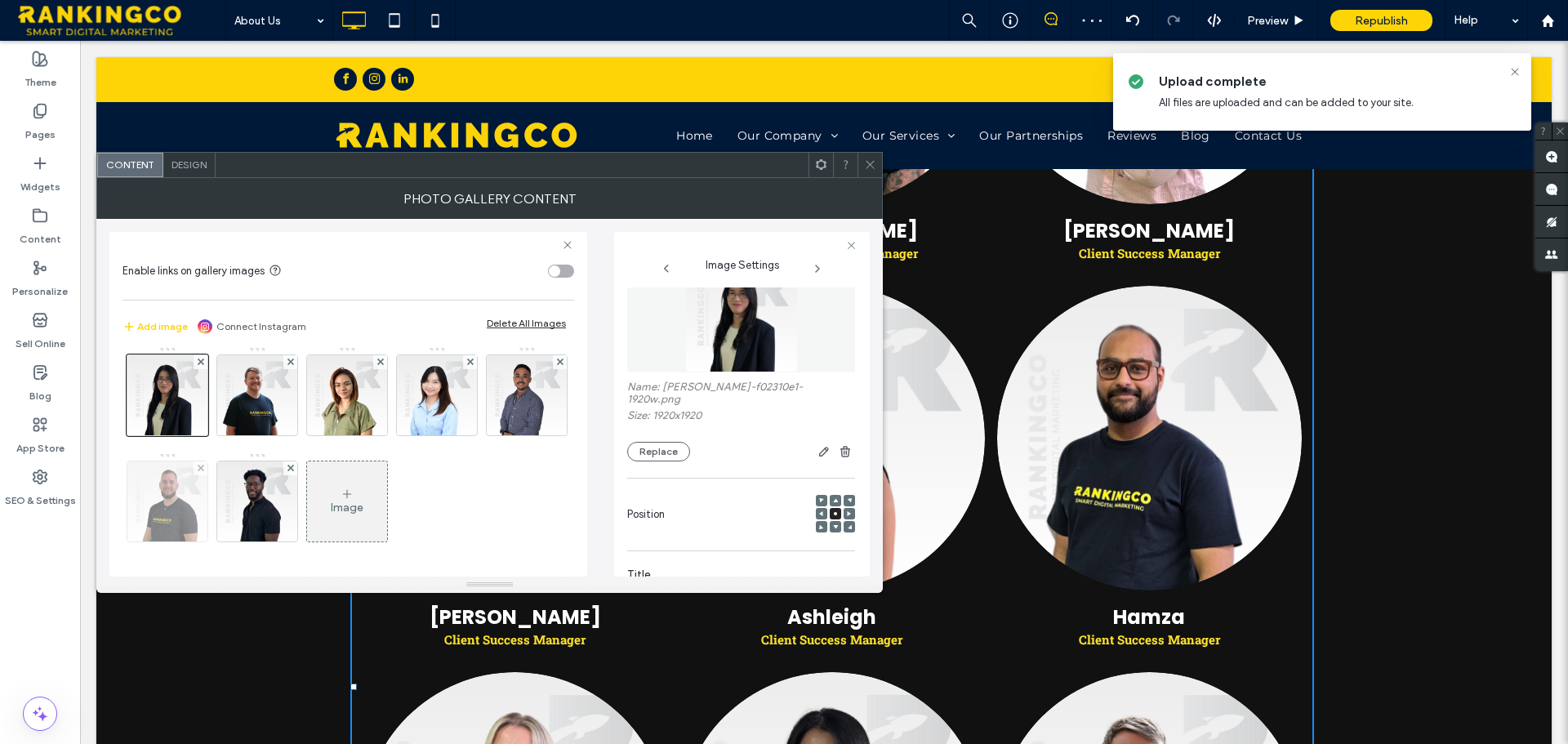
scroll to position [247, 0]
click at [208, 386] on div at bounding box center [167, 395] width 81 height 81
click at [208, 409] on div at bounding box center [167, 395] width 81 height 81
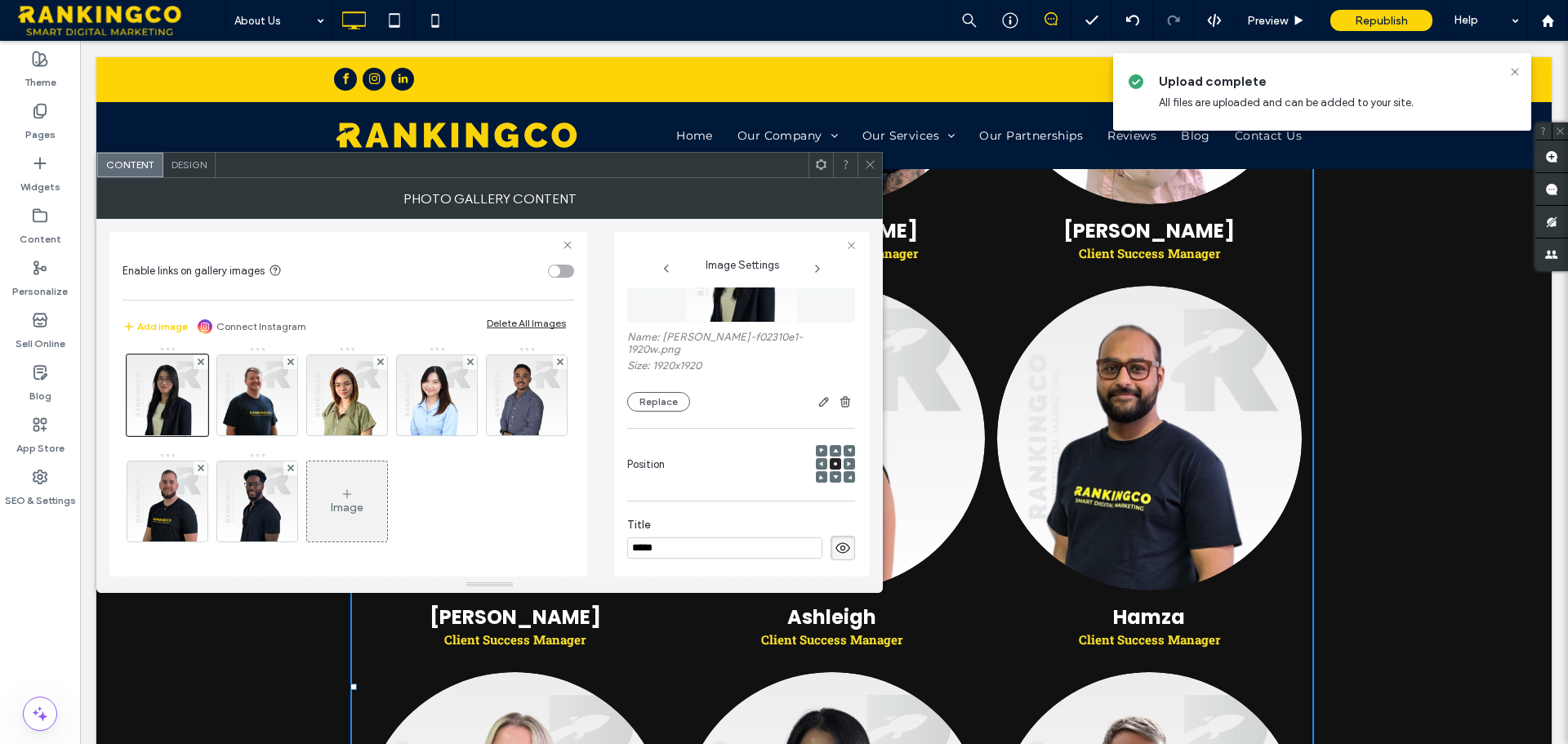
scroll to position [265, 0]
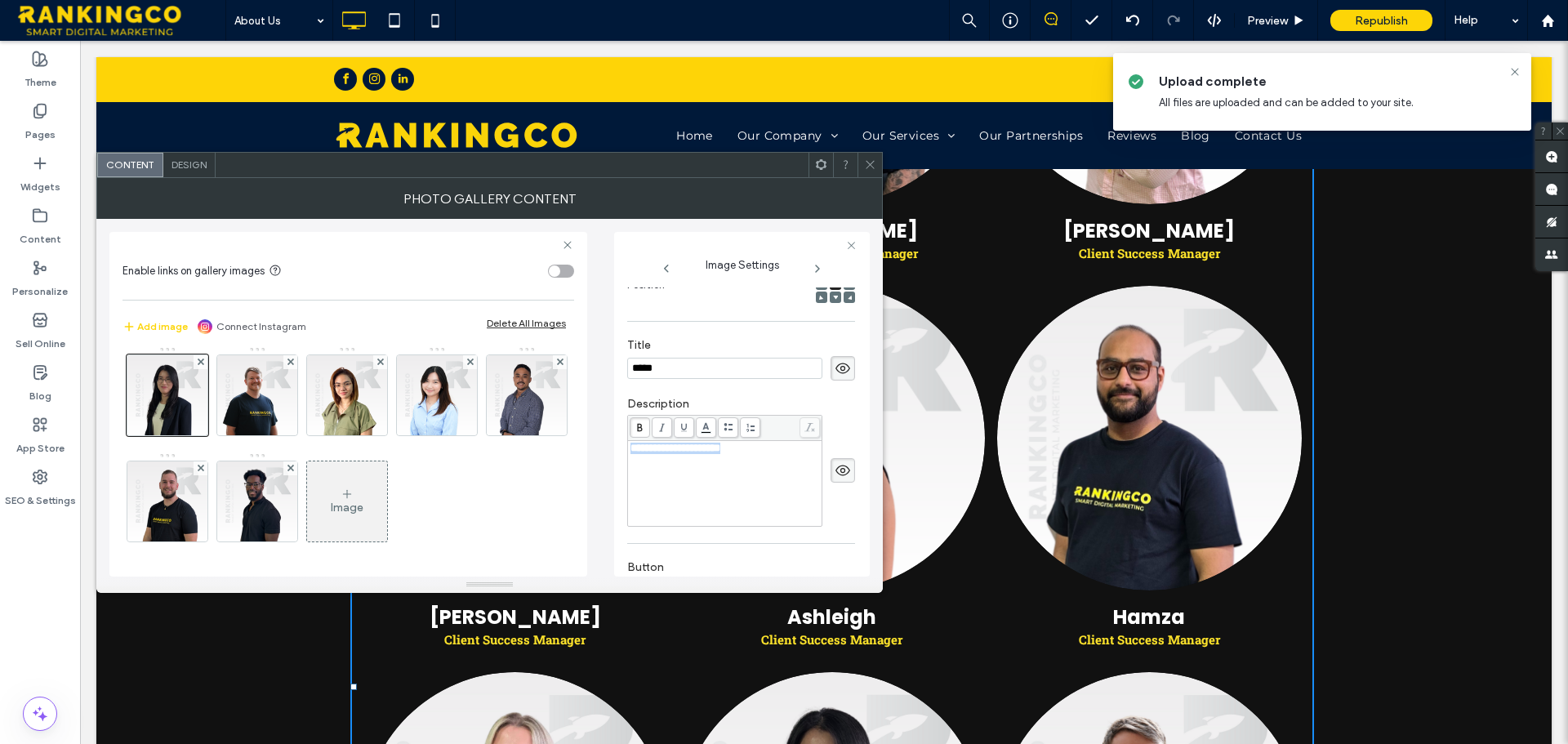
drag, startPoint x: 697, startPoint y: 442, endPoint x: 614, endPoint y: 442, distance: 83.0
click at [614, 442] on div "**********" at bounding box center [742, 403] width 256 height 344
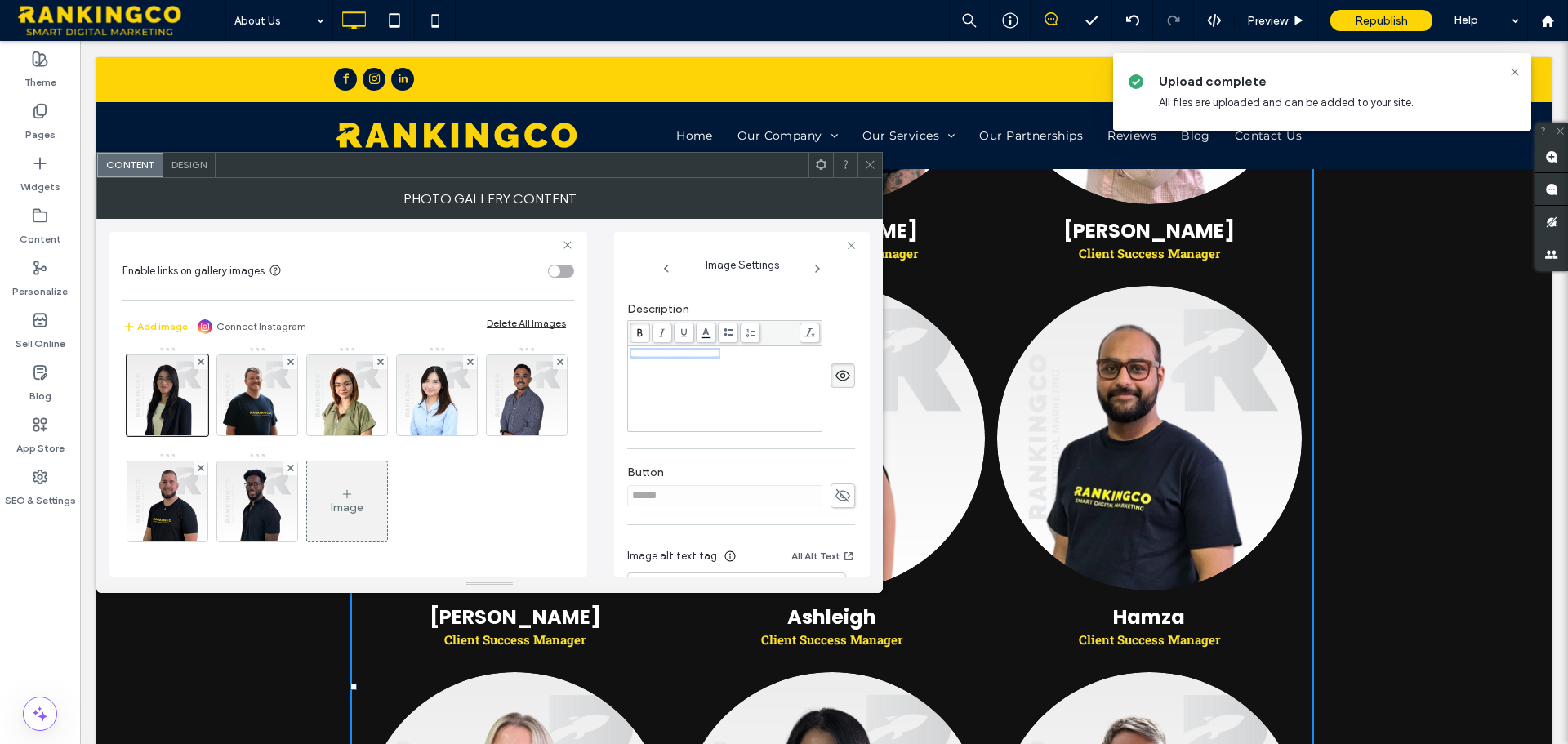
scroll to position [410, 0]
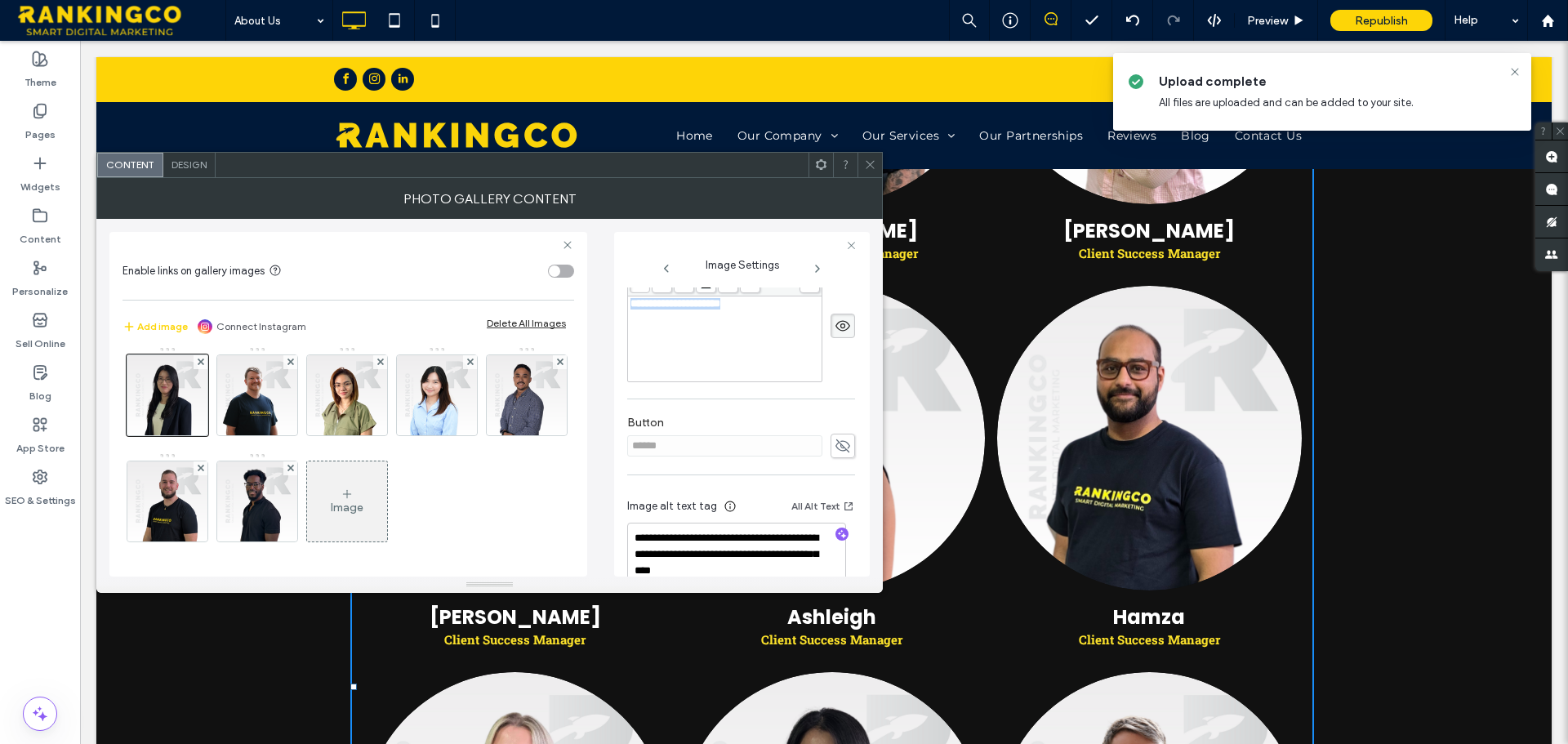
click at [307, 539] on div "Image" at bounding box center [346, 500] width 80 height 77
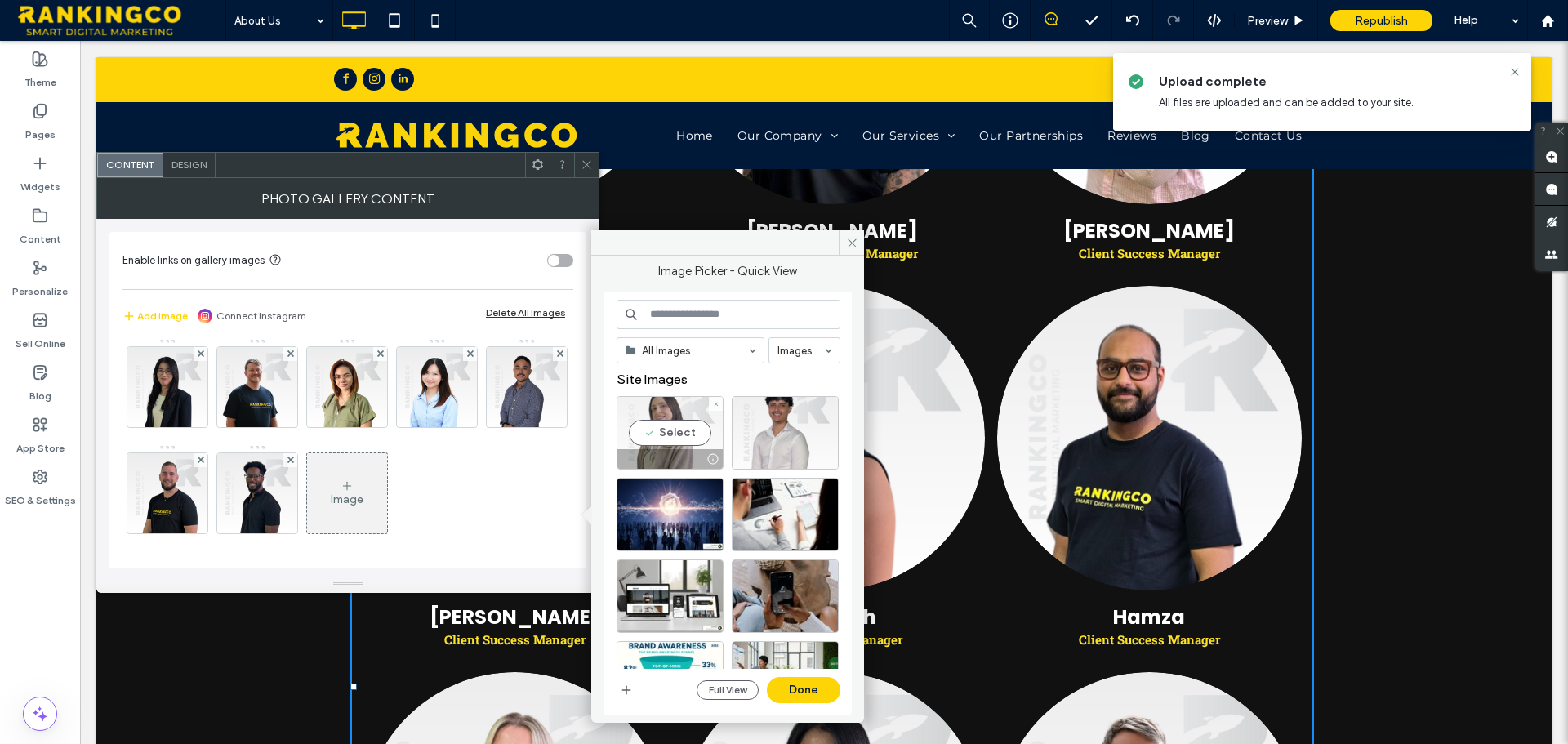
click at [678, 430] on div "Select" at bounding box center [670, 433] width 107 height 74
click at [811, 686] on button "Done" at bounding box center [803, 690] width 74 height 26
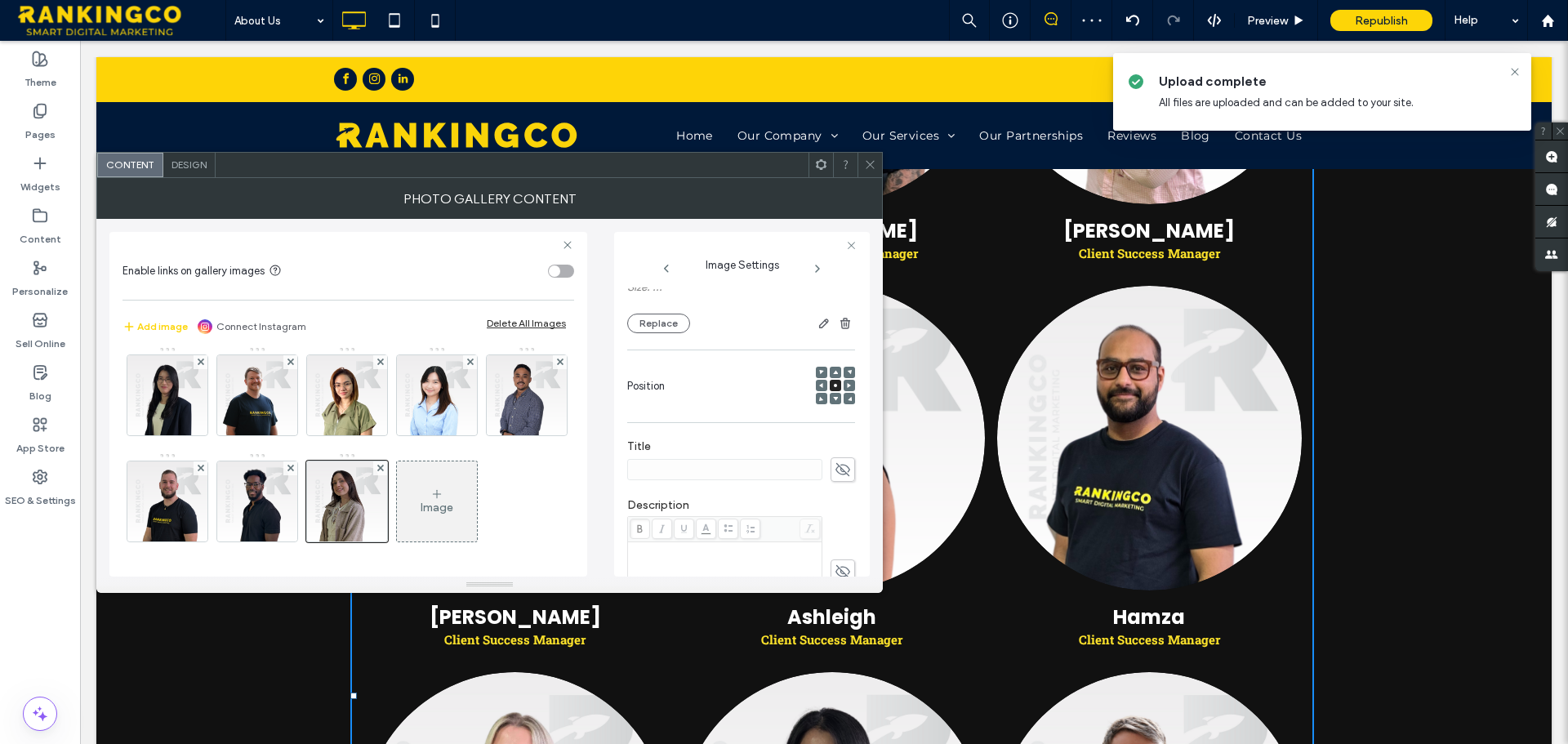
scroll to position [191, 0]
click at [646, 512] on div "Rich Text Editor" at bounding box center [725, 510] width 189 height 11
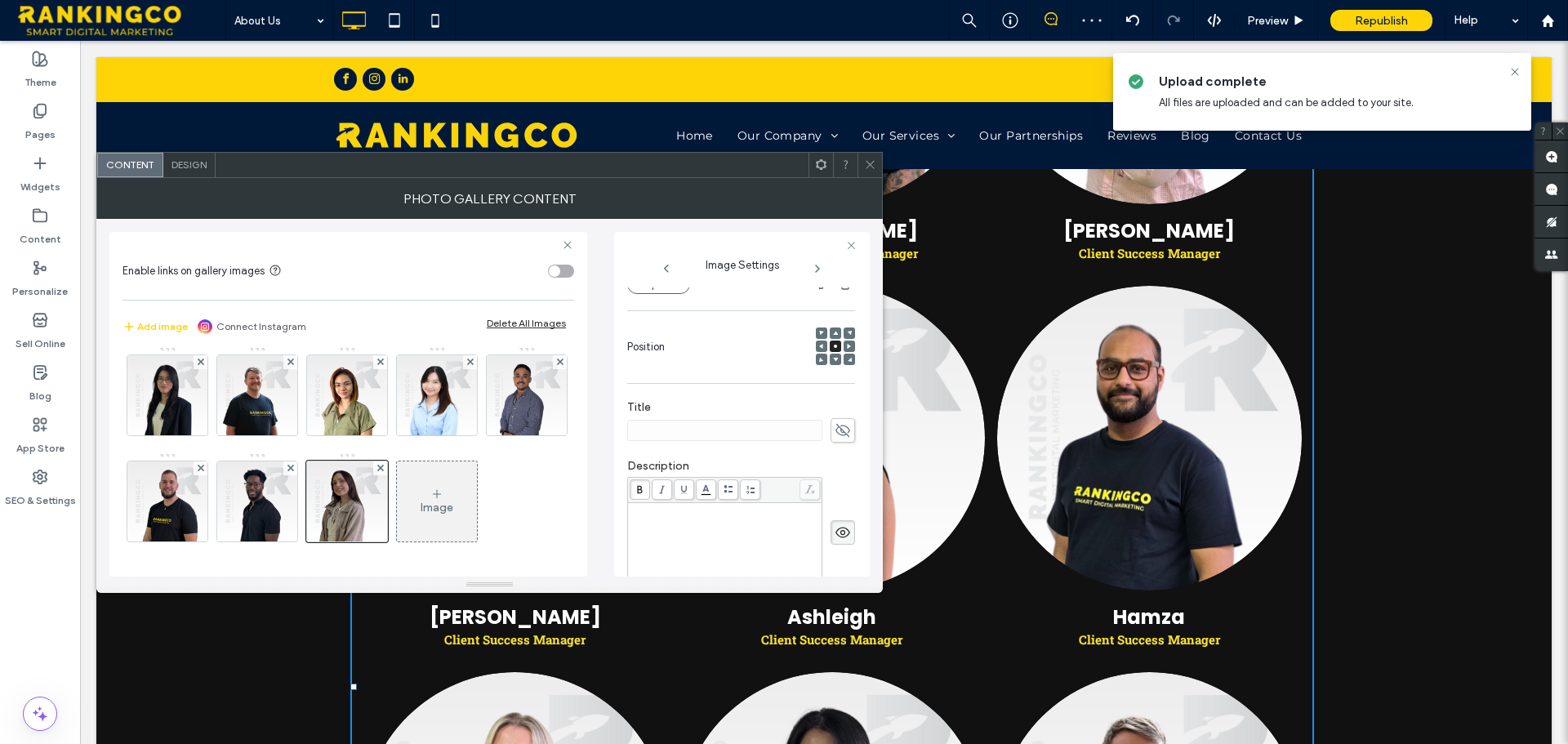
click at [646, 516] on div "Rich Text Editor" at bounding box center [725, 510] width 189 height 11
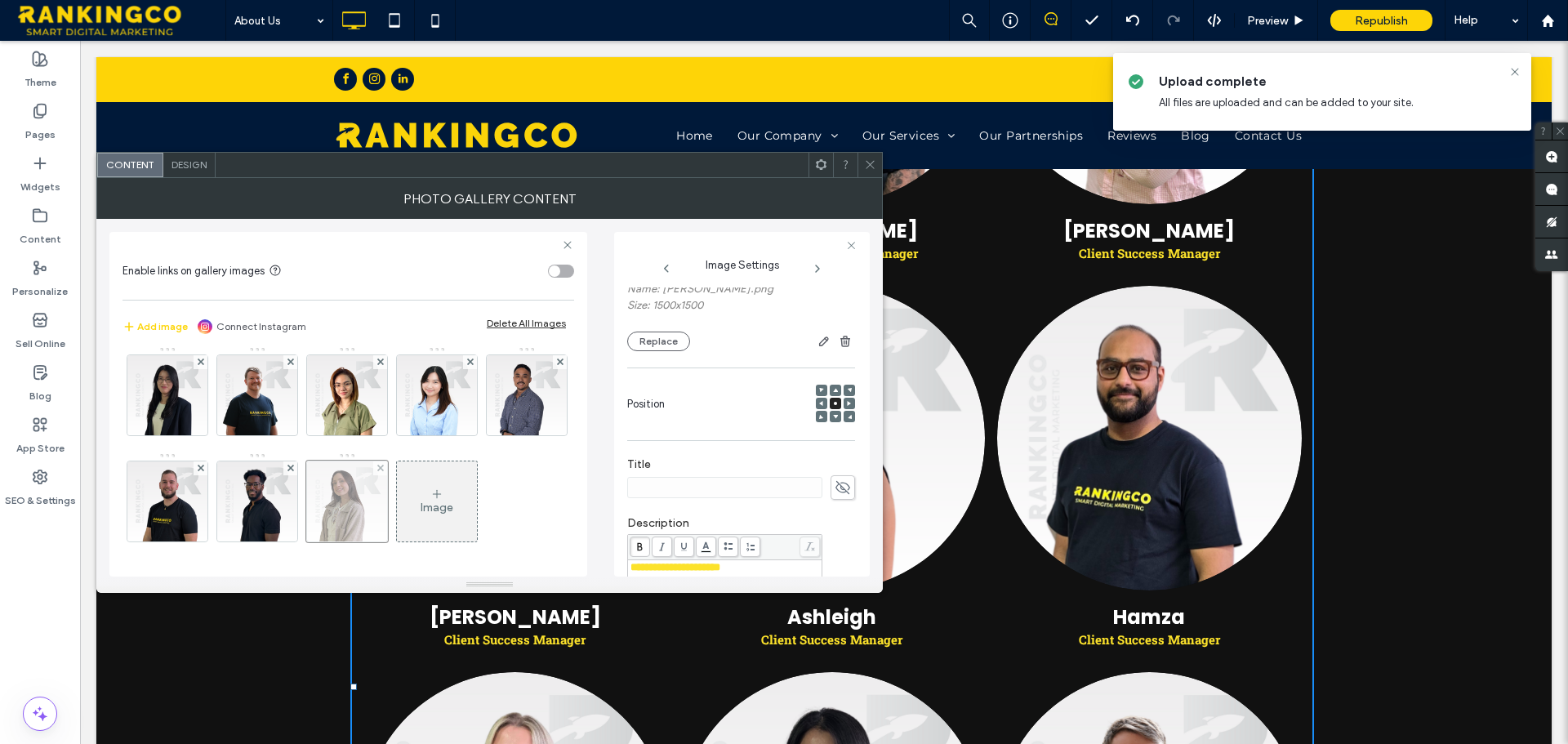
scroll to position [310, 0]
click at [217, 521] on img at bounding box center [257, 501] width 80 height 80
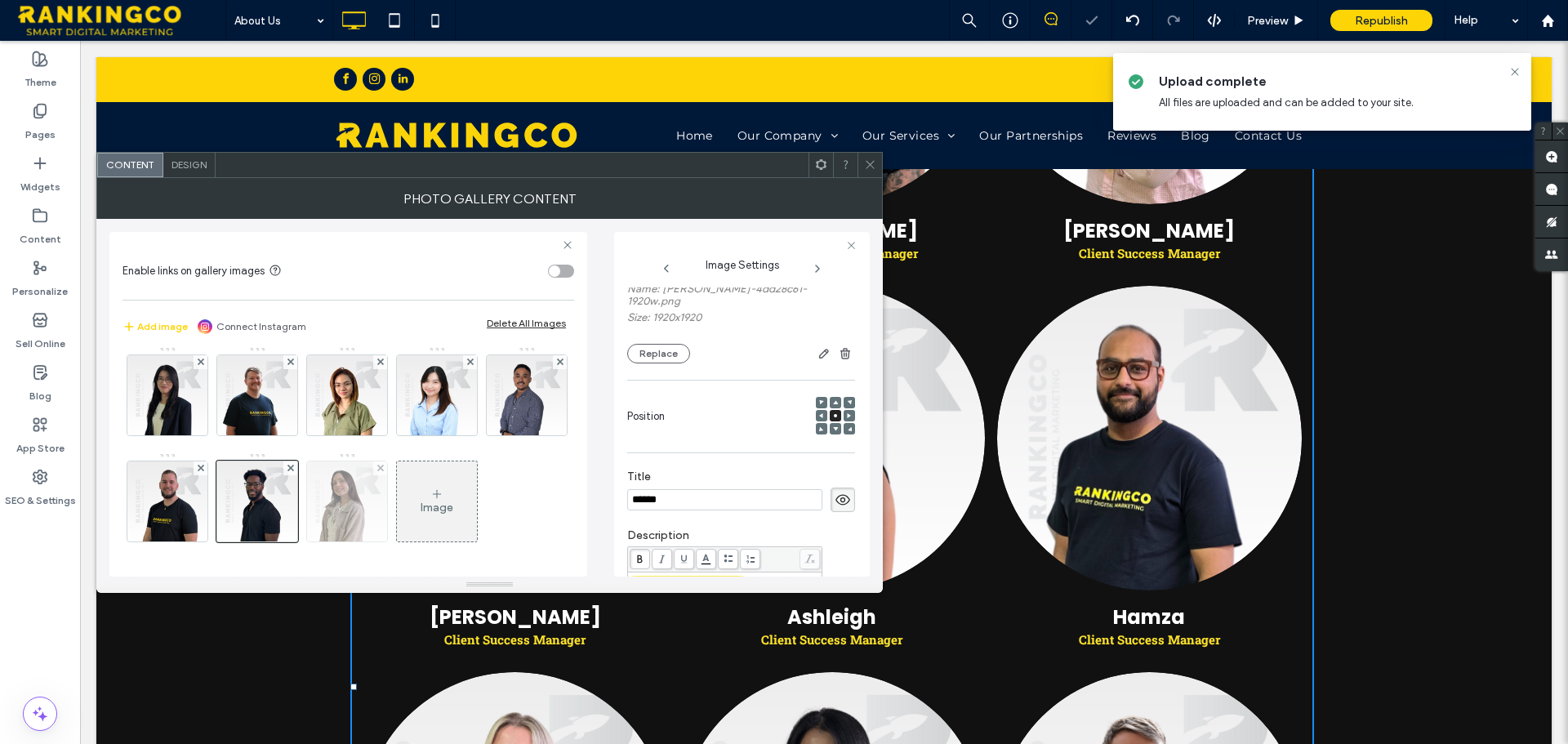
click at [307, 520] on img at bounding box center [346, 501] width 80 height 80
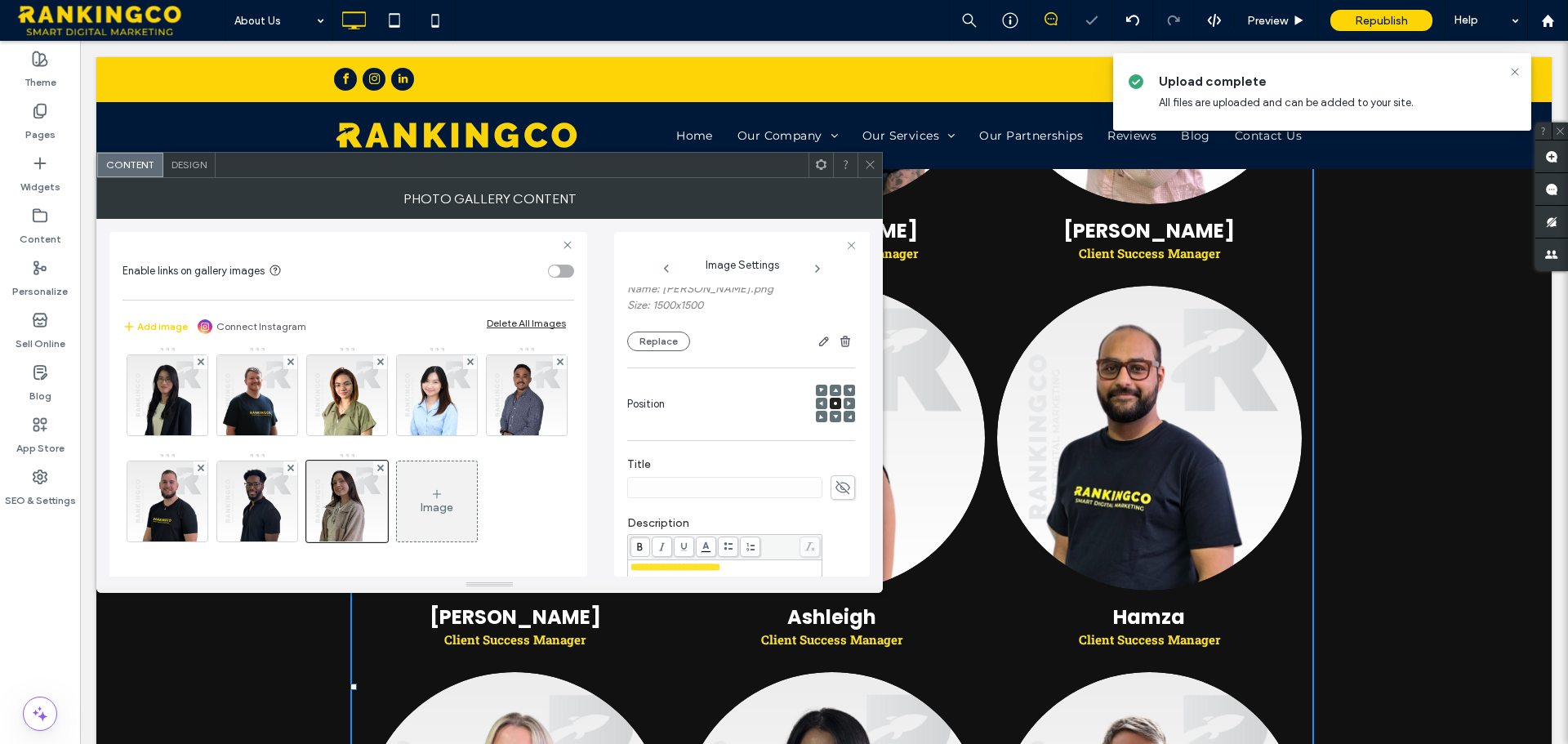
click at [836, 486] on use at bounding box center [843, 487] width 15 height 13
type input "******"
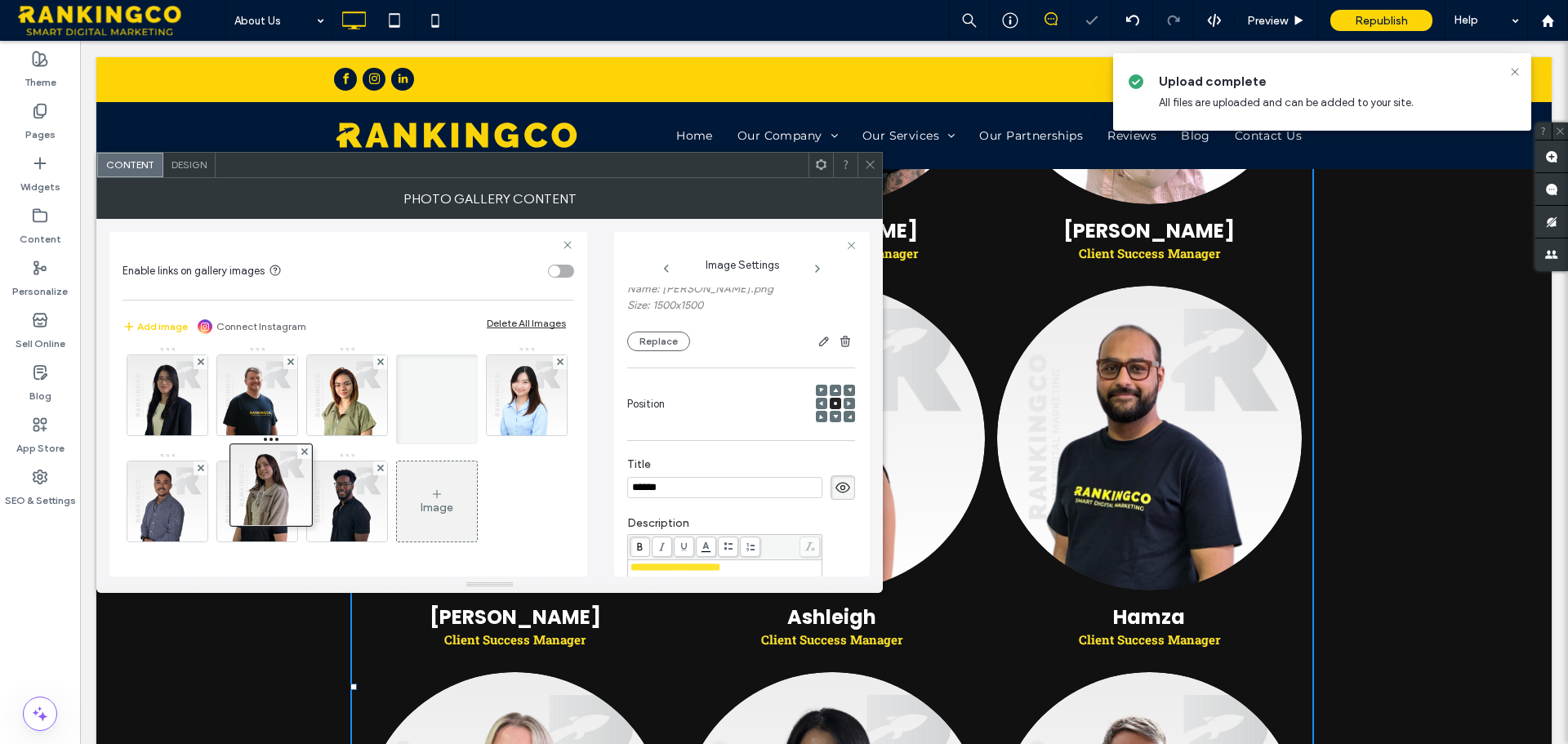
scroll to position [219, 0]
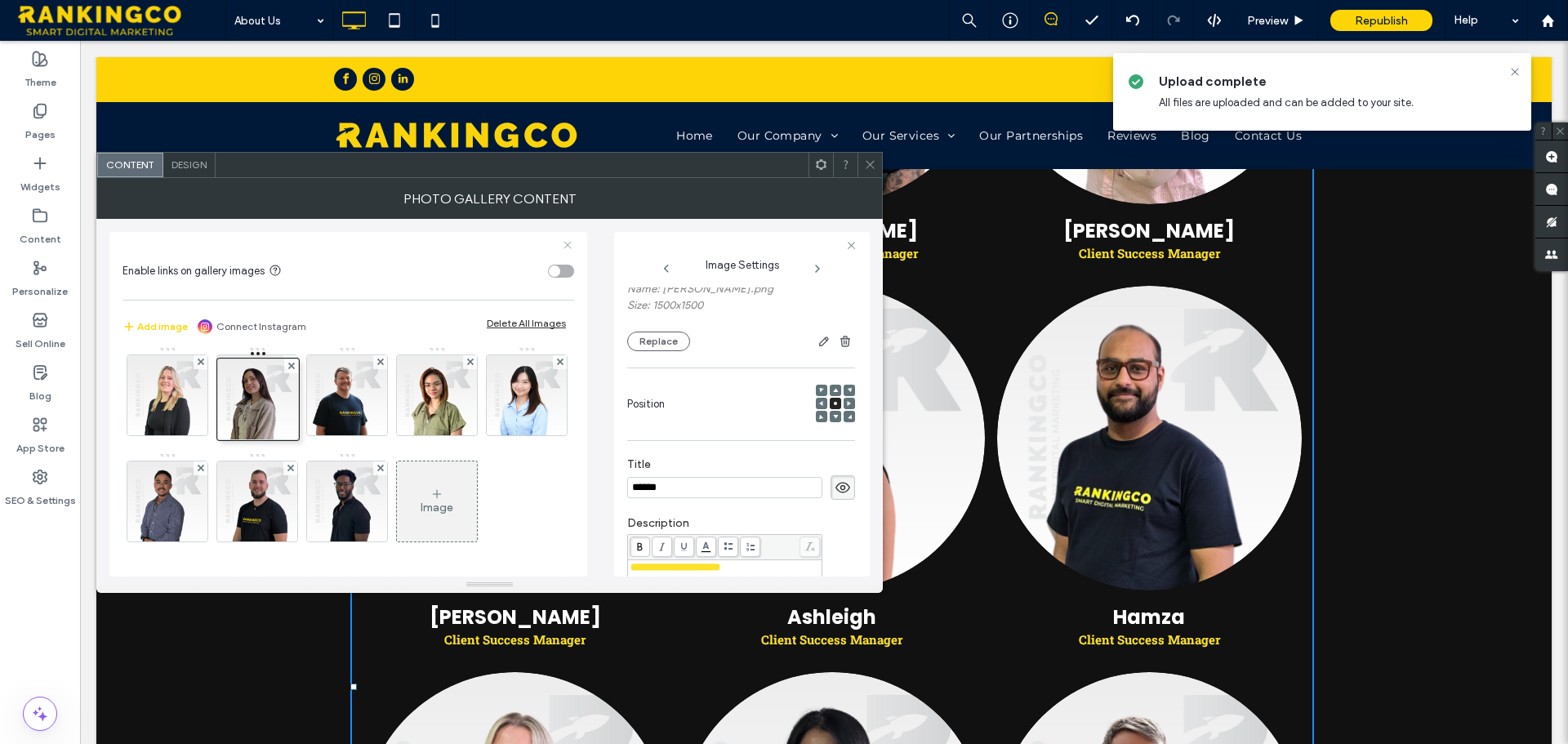
drag, startPoint x: 276, startPoint y: 518, endPoint x: 338, endPoint y: 244, distance: 280.9
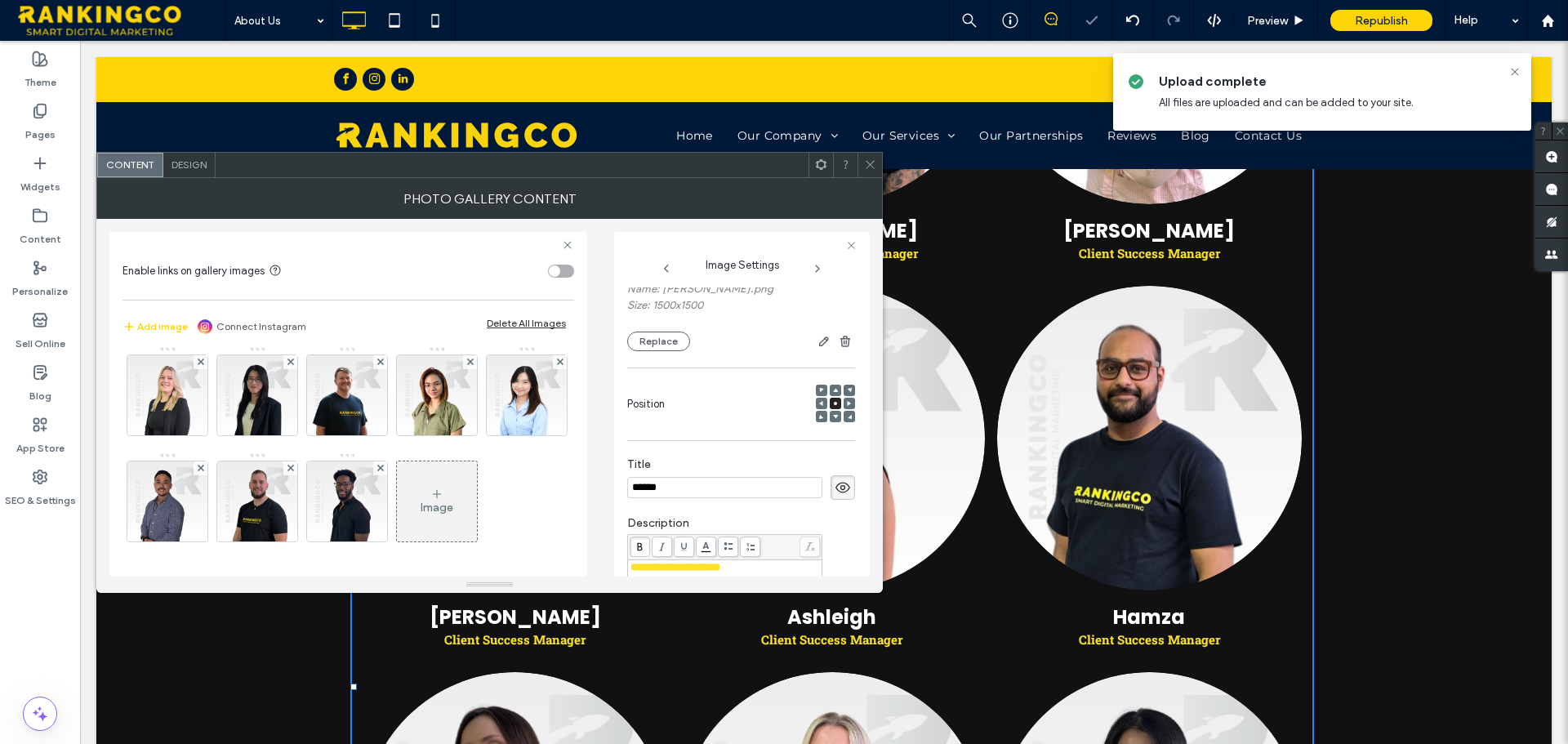
scroll to position [325, 0]
click at [420, 511] on div "Image" at bounding box center [436, 507] width 32 height 14
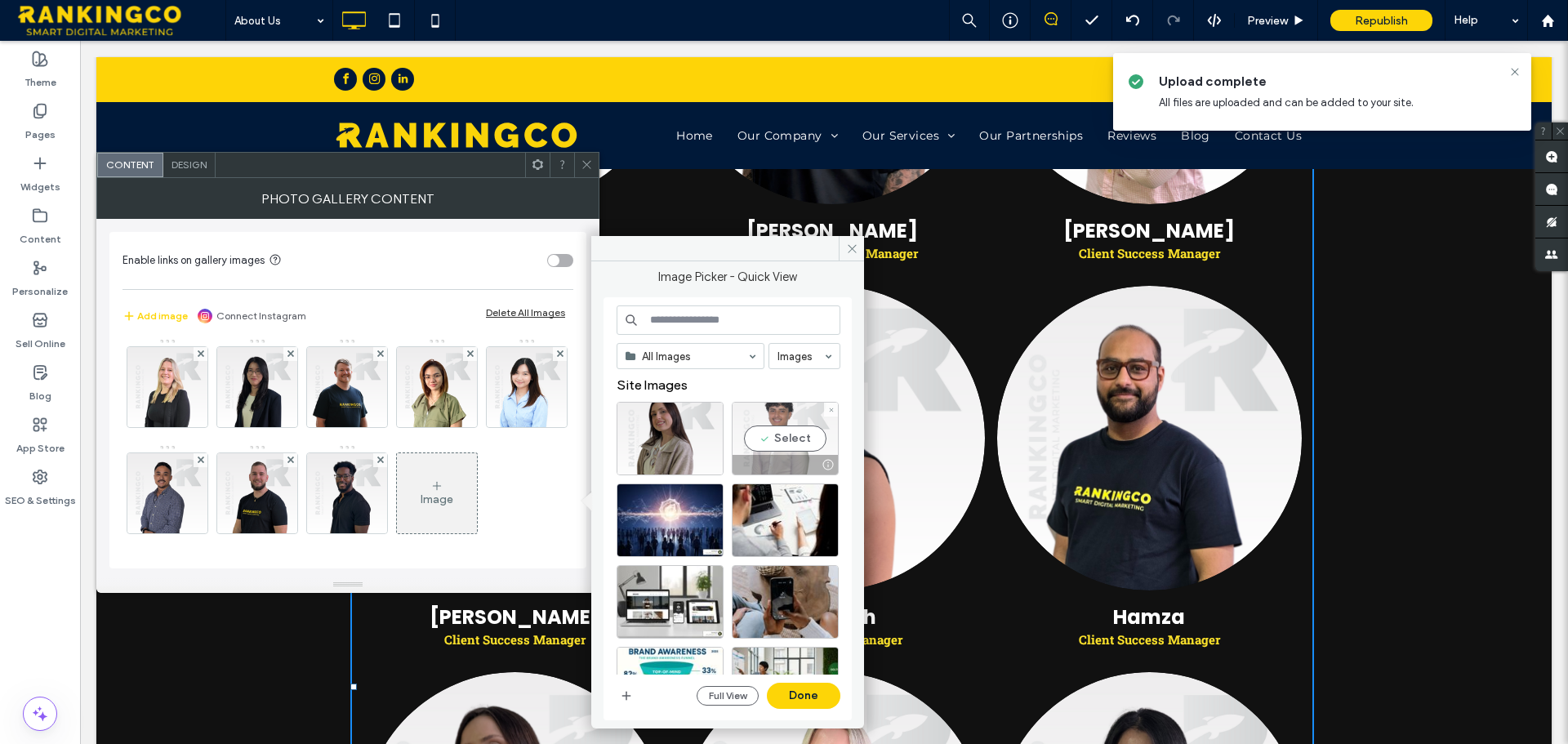
click at [766, 438] on div "Select" at bounding box center [785, 438] width 107 height 74
click at [822, 690] on button "Done" at bounding box center [803, 695] width 74 height 26
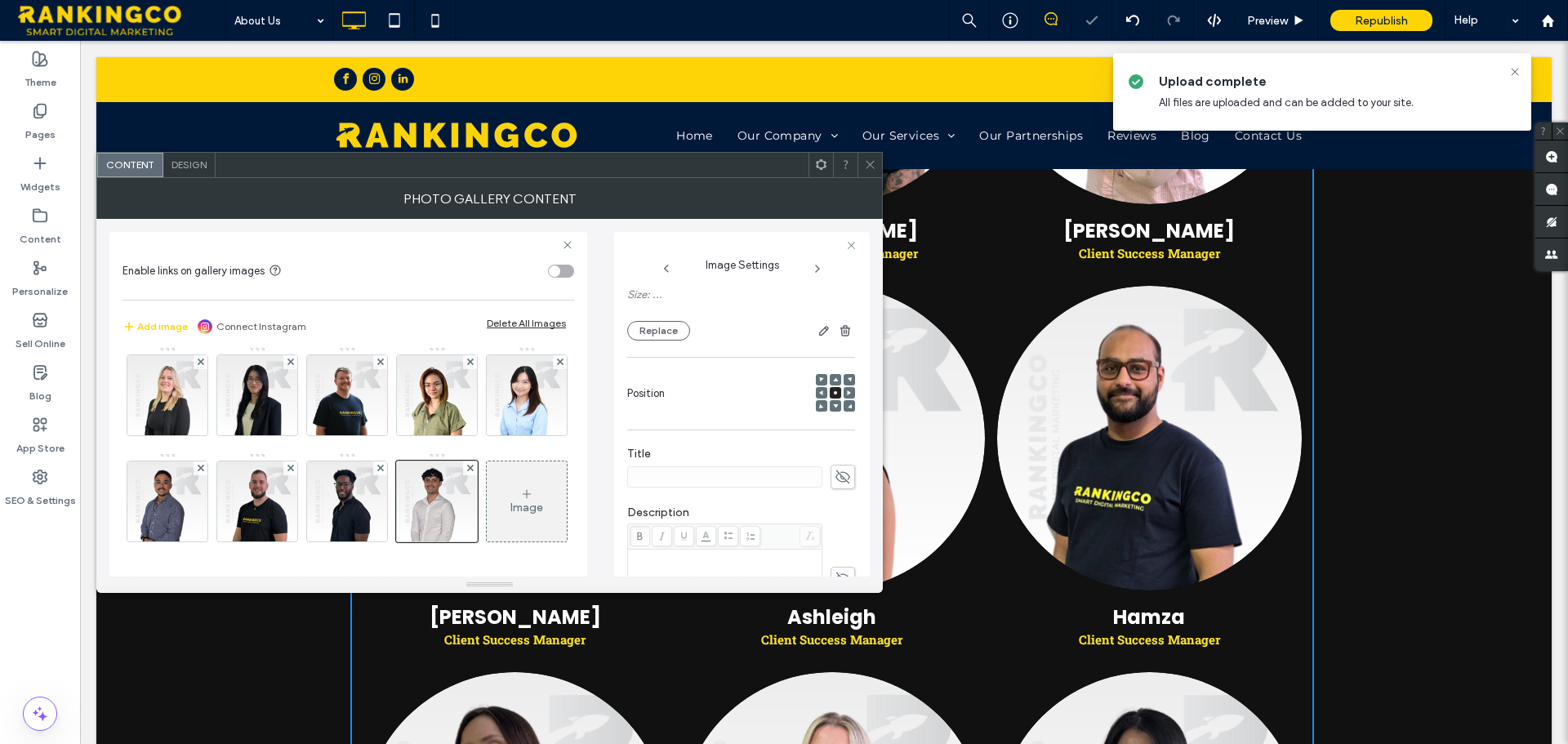
scroll to position [411, 0]
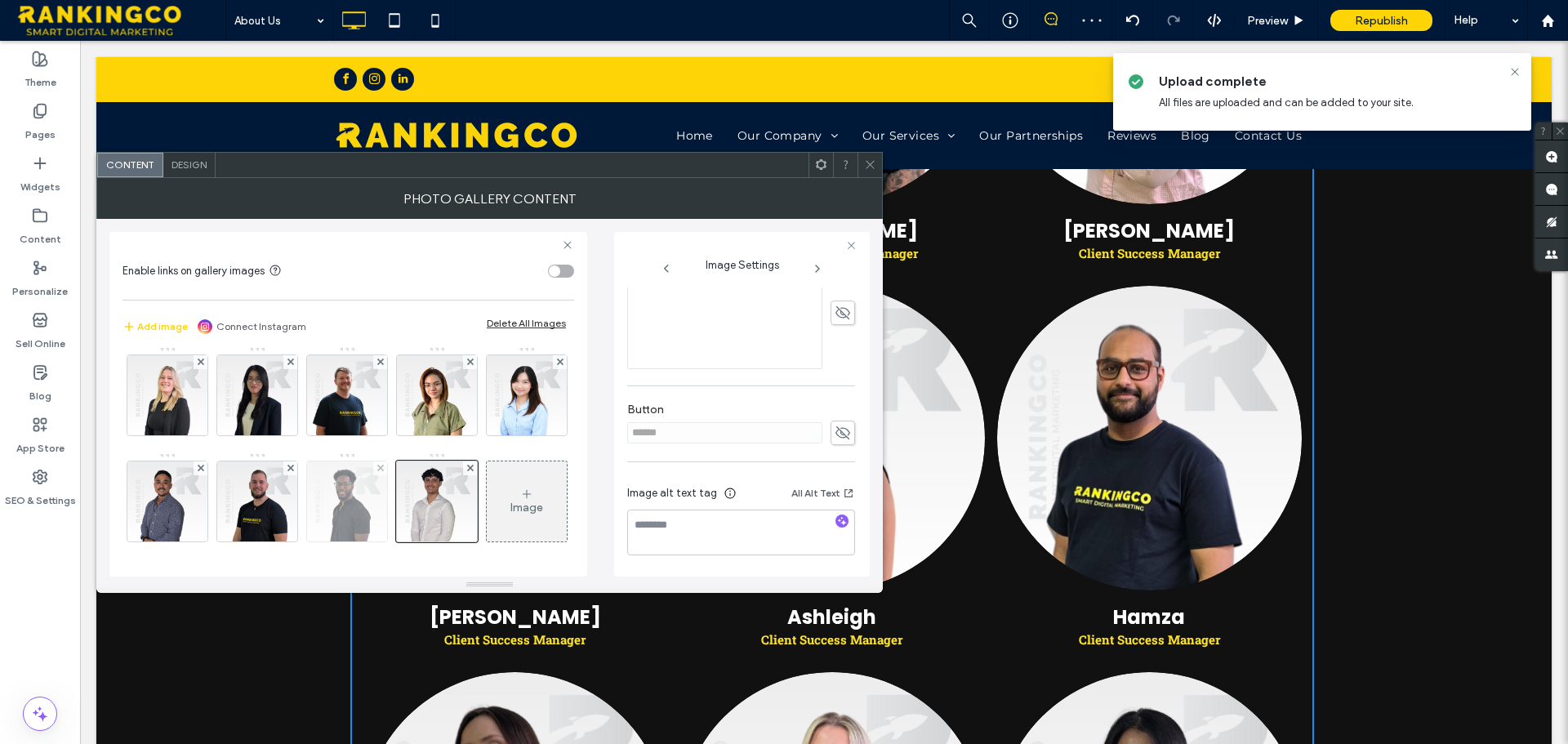
click at [307, 514] on img at bounding box center [346, 501] width 80 height 80
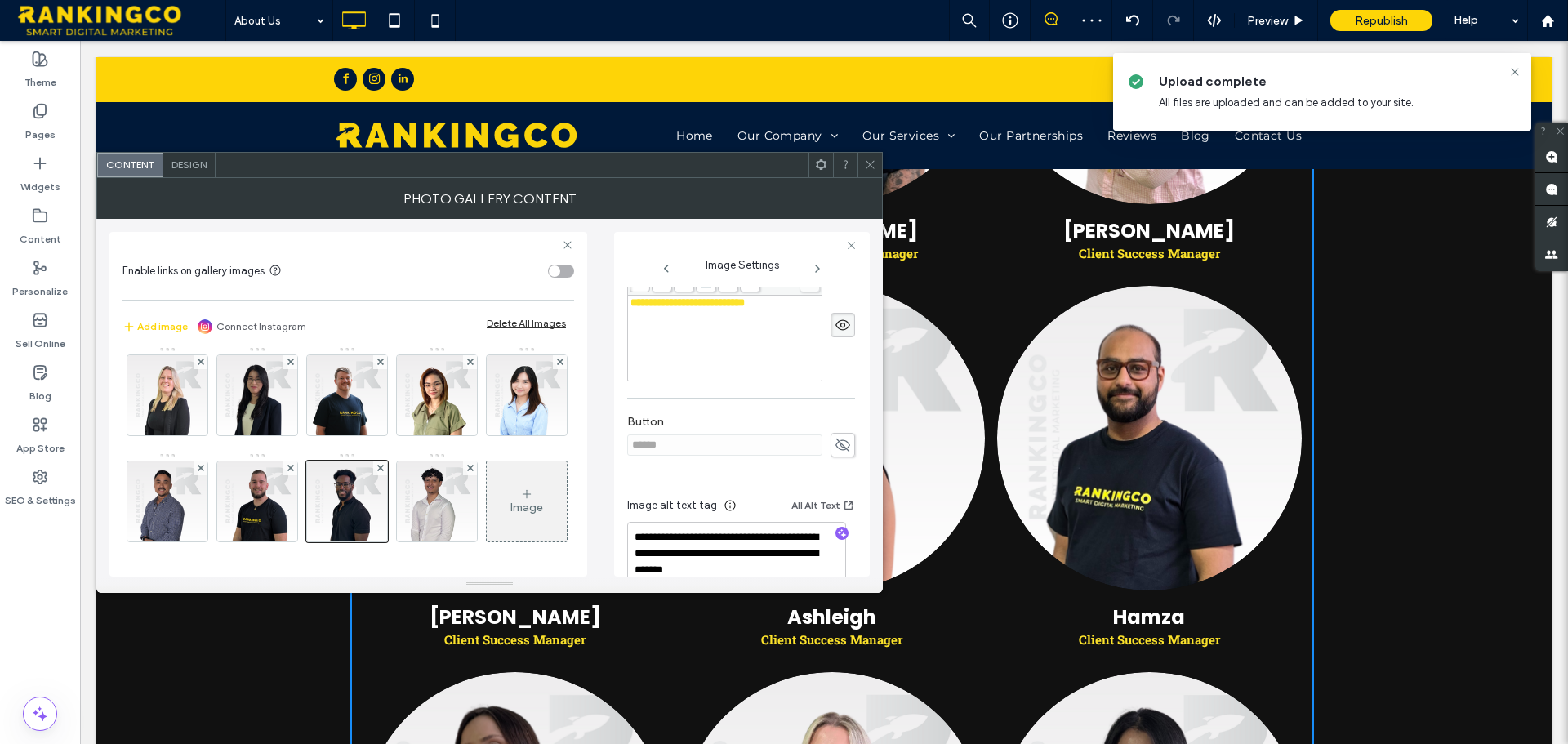
scroll to position [189, 0]
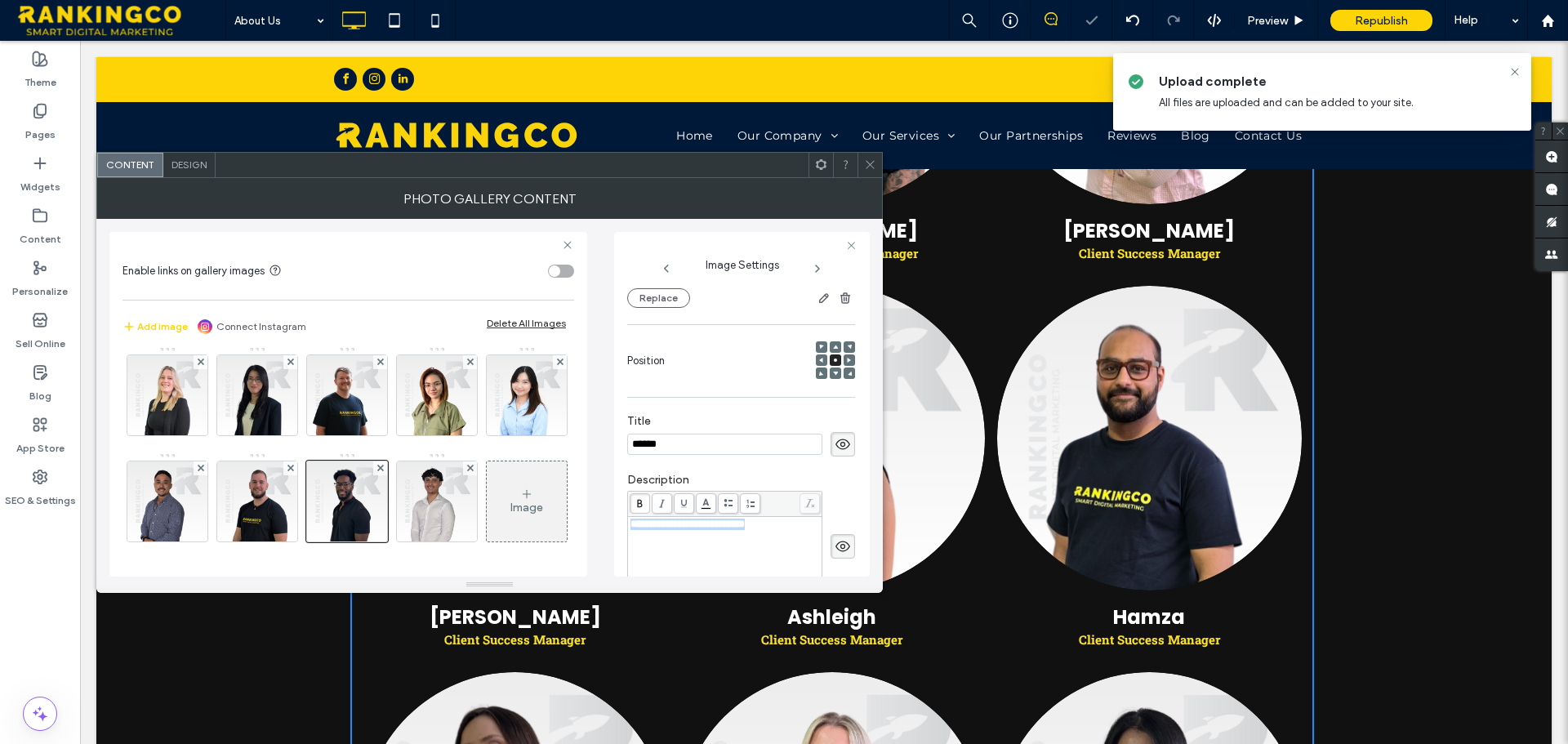
drag, startPoint x: 790, startPoint y: 514, endPoint x: 632, endPoint y: 512, distance: 158.0
click at [632, 518] on div "**********" at bounding box center [725, 523] width 189 height 11
copy span "**********"
click at [397, 520] on img at bounding box center [437, 501] width 80 height 80
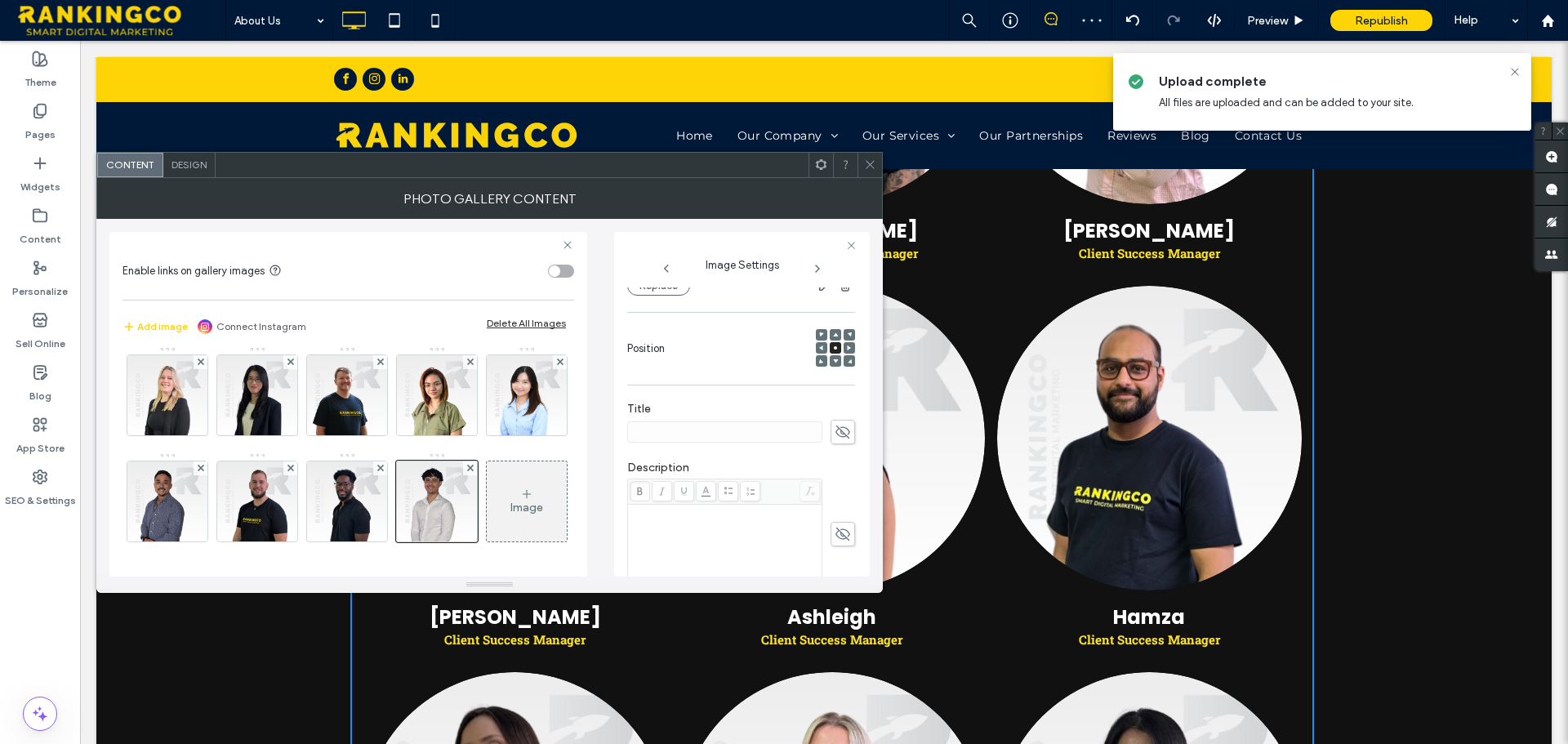
click at [830, 531] on span at bounding box center [842, 534] width 25 height 25
click at [835, 432] on icon at bounding box center [843, 431] width 17 height 18
type input "*******"
click at [866, 164] on icon at bounding box center [870, 164] width 12 height 12
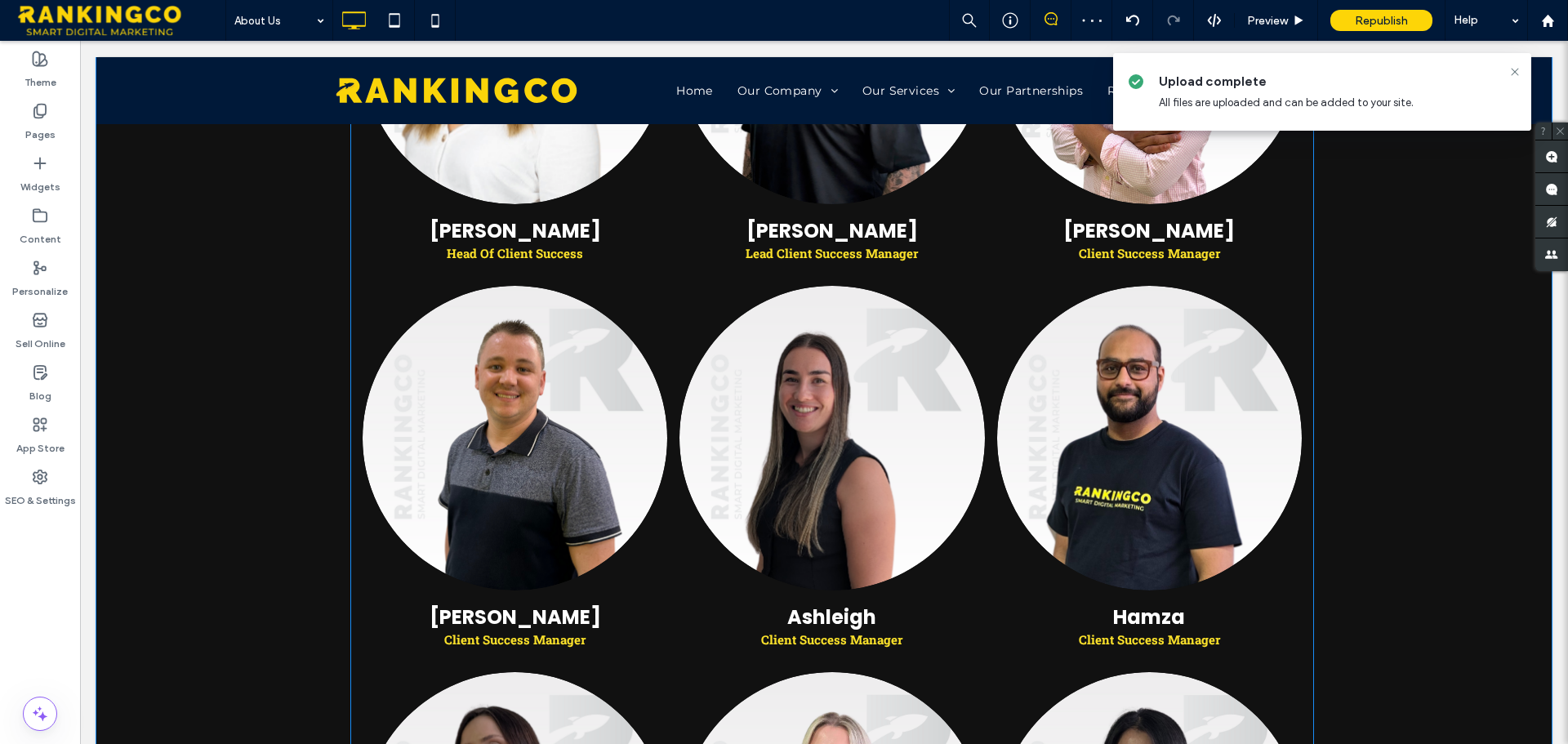
scroll to position [654, 0]
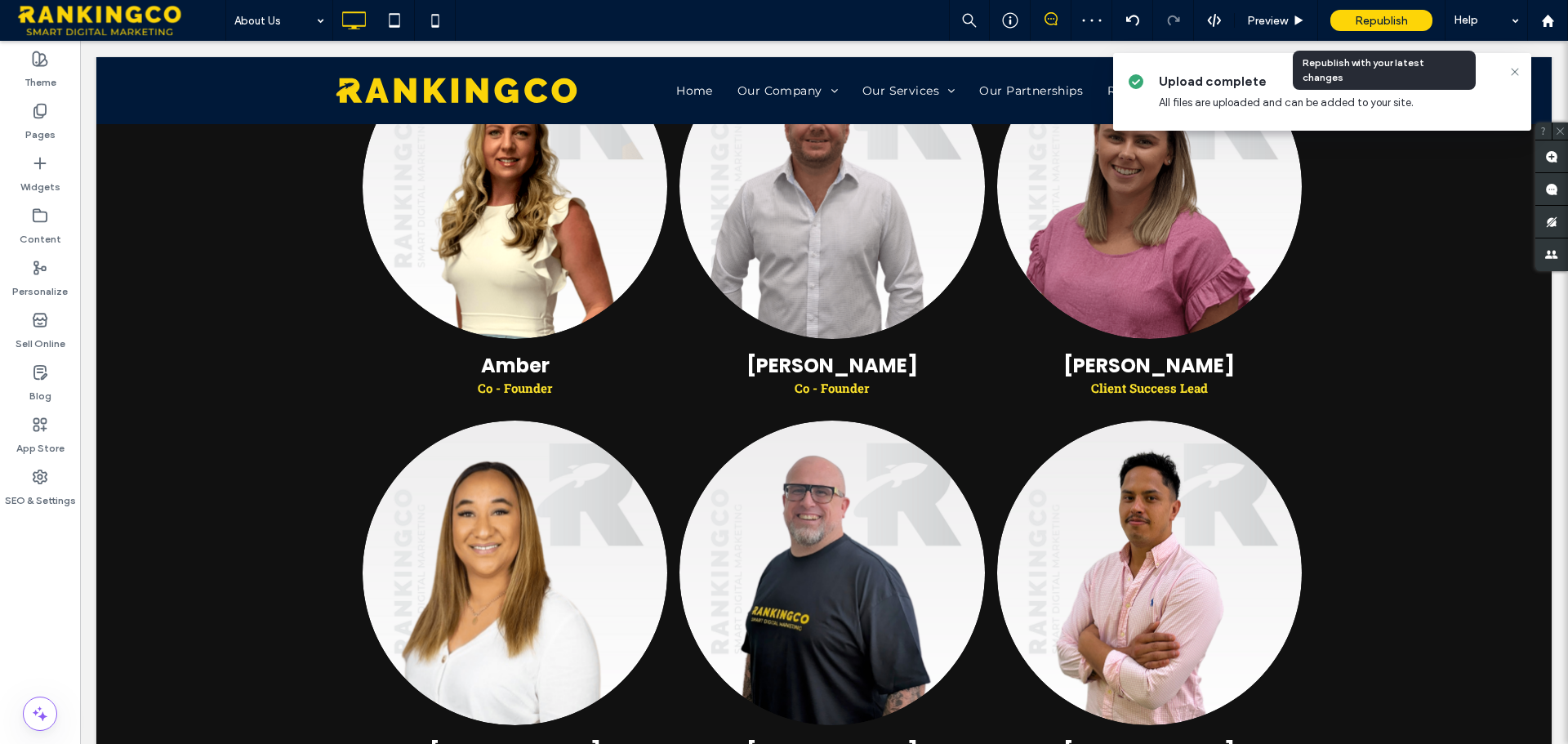
click at [1381, 16] on span "Republish" at bounding box center [1381, 20] width 53 height 14
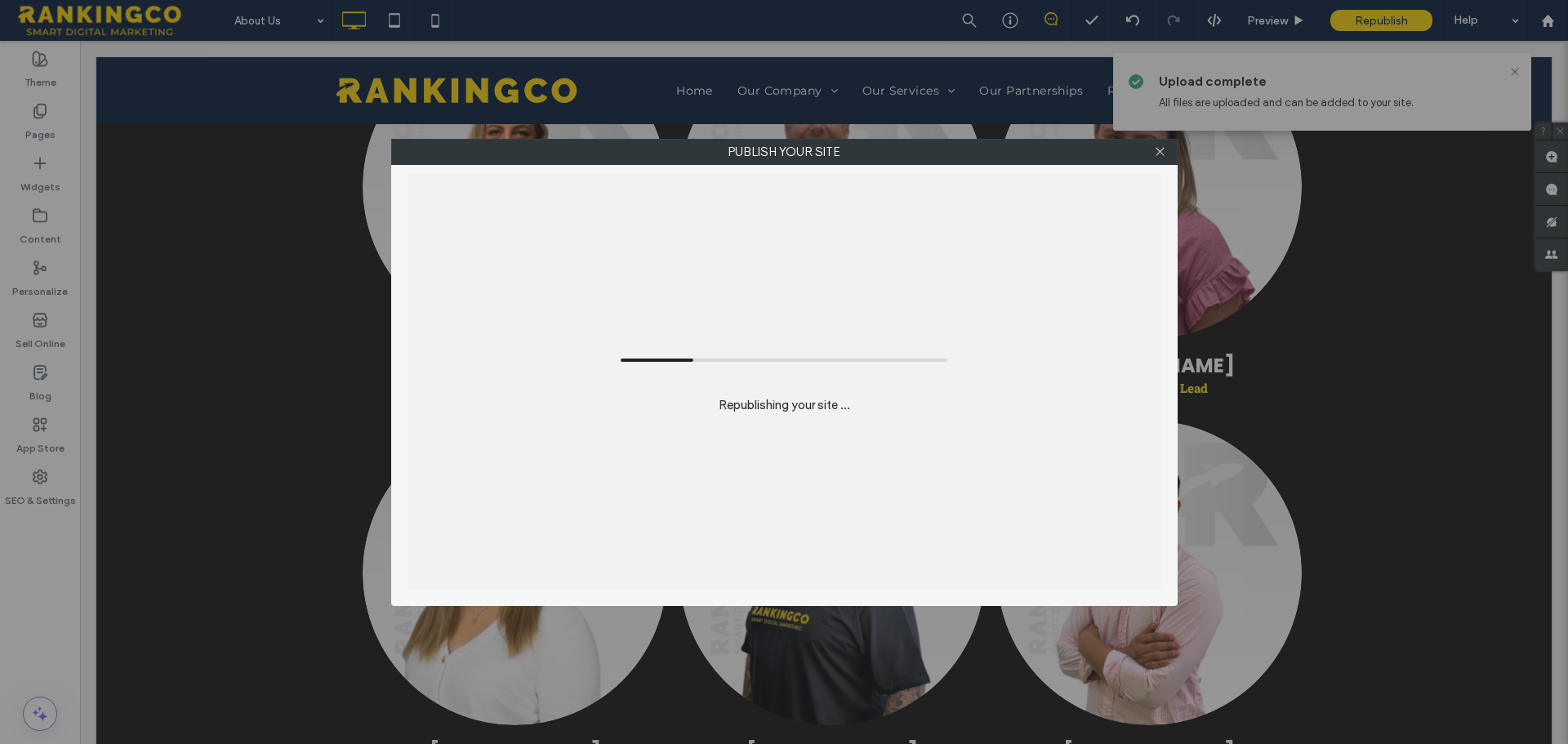
scroll to position [654, 0]
click at [1514, 71] on div "Publish your site Republishing your site ..." at bounding box center [784, 372] width 1568 height 744
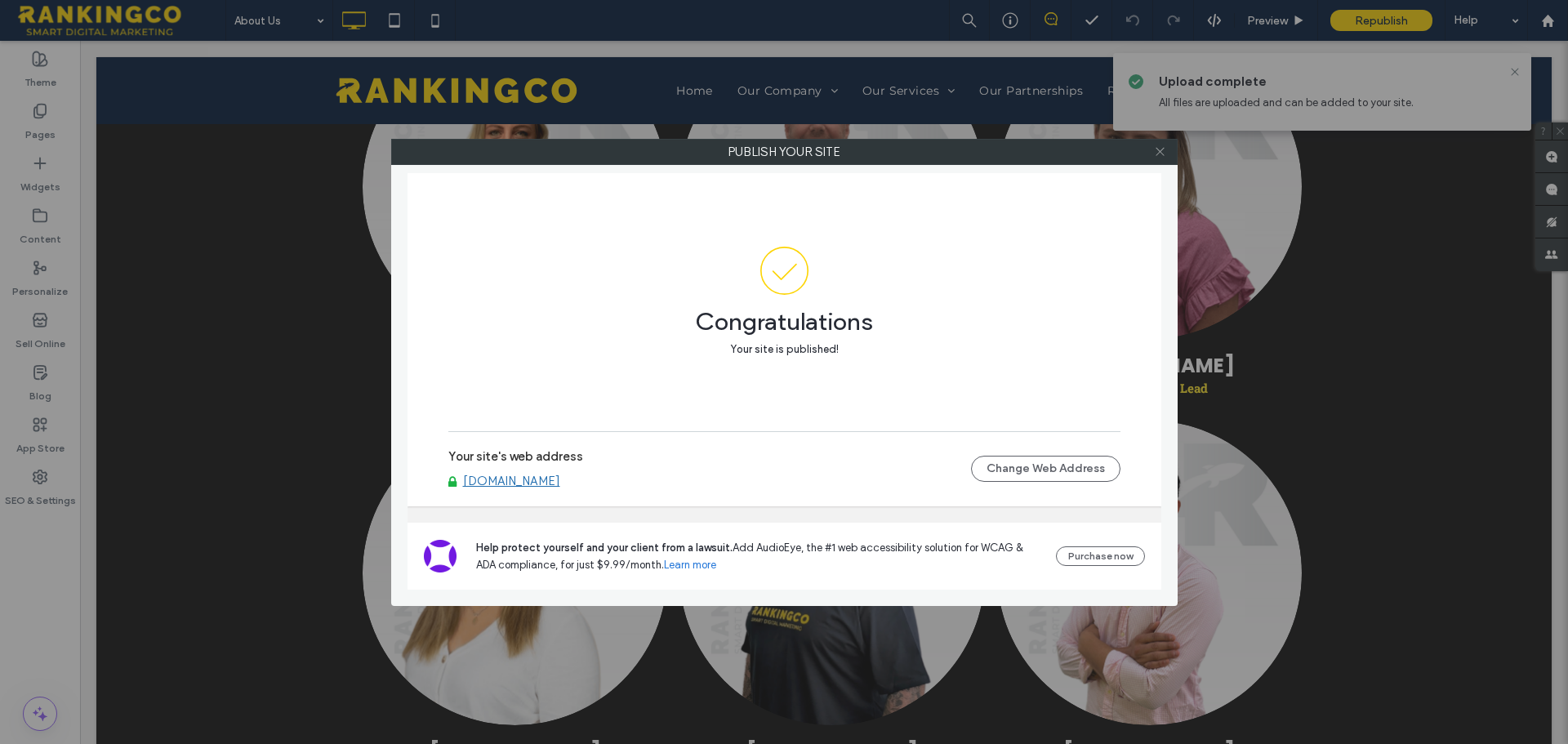
click at [1154, 157] on icon at bounding box center [1159, 150] width 12 height 12
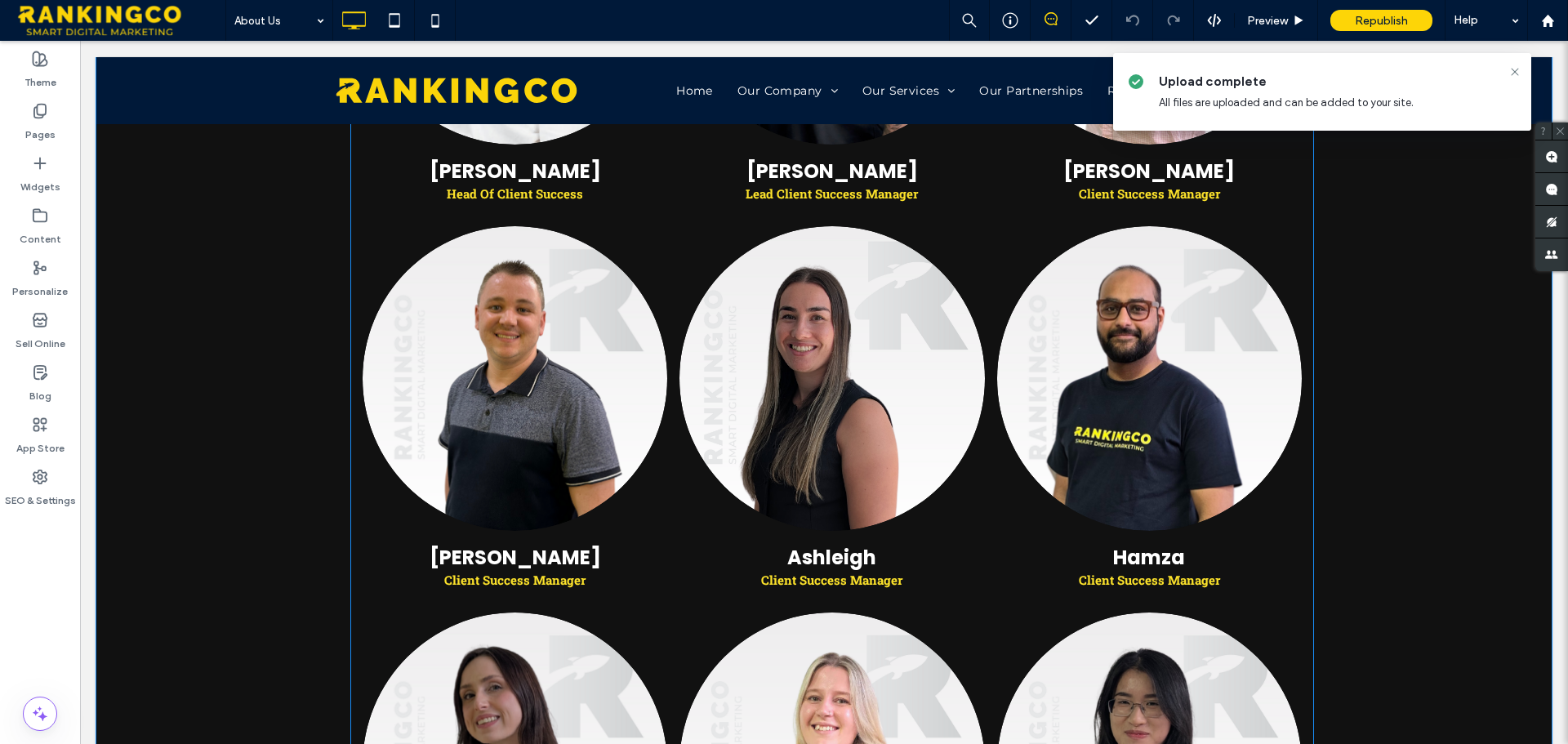
scroll to position [1394, 0]
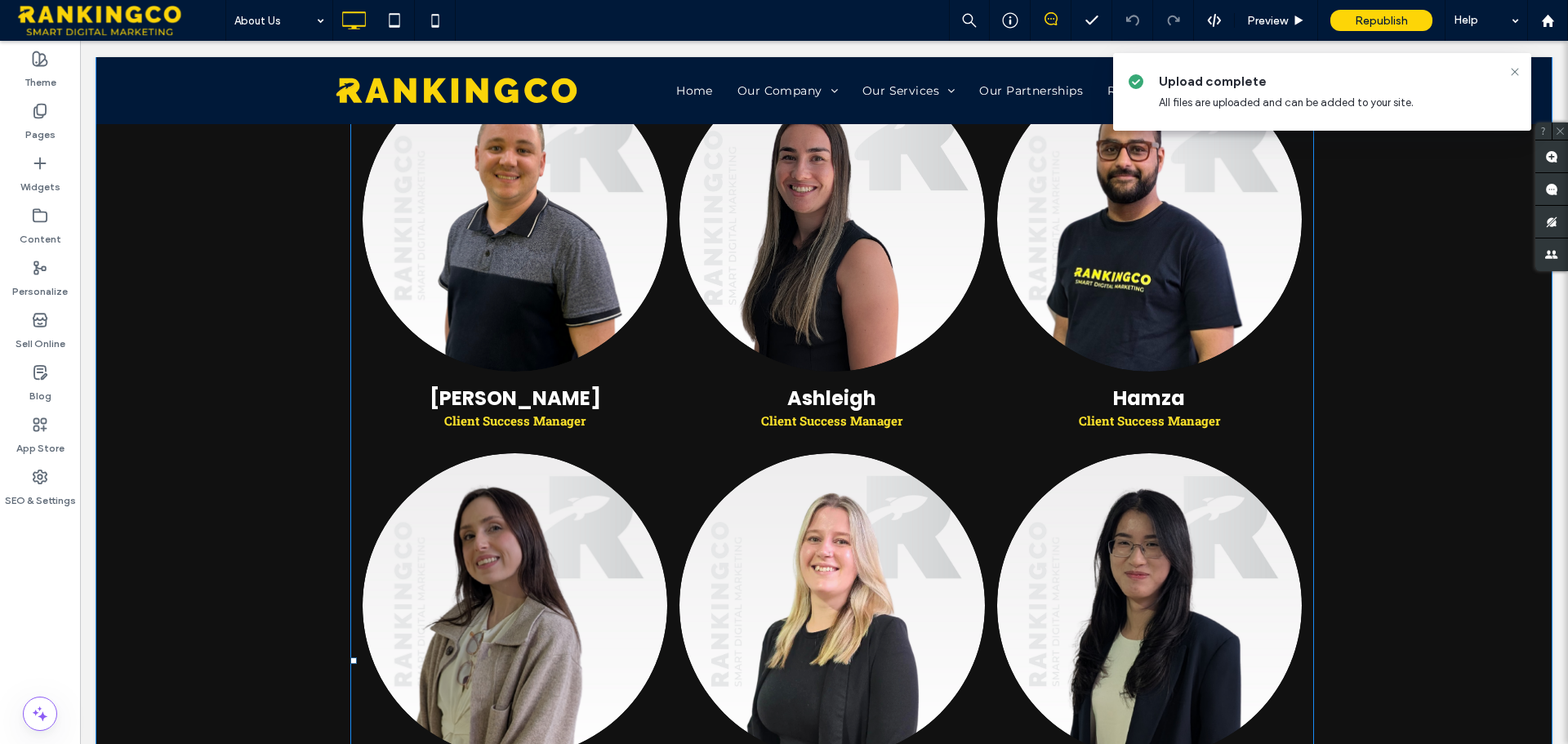
click at [826, 218] on link at bounding box center [832, 219] width 323 height 322
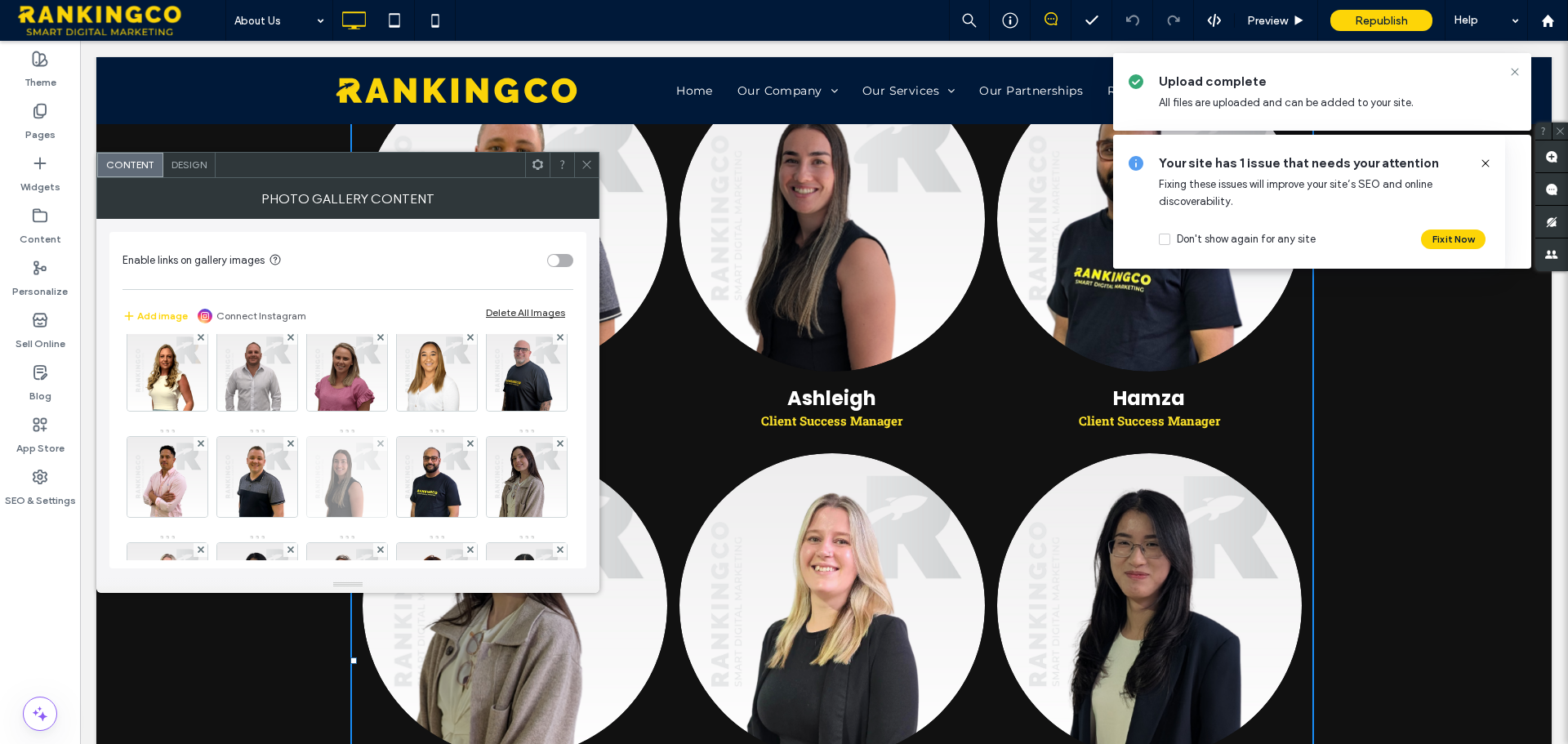
scroll to position [84, 0]
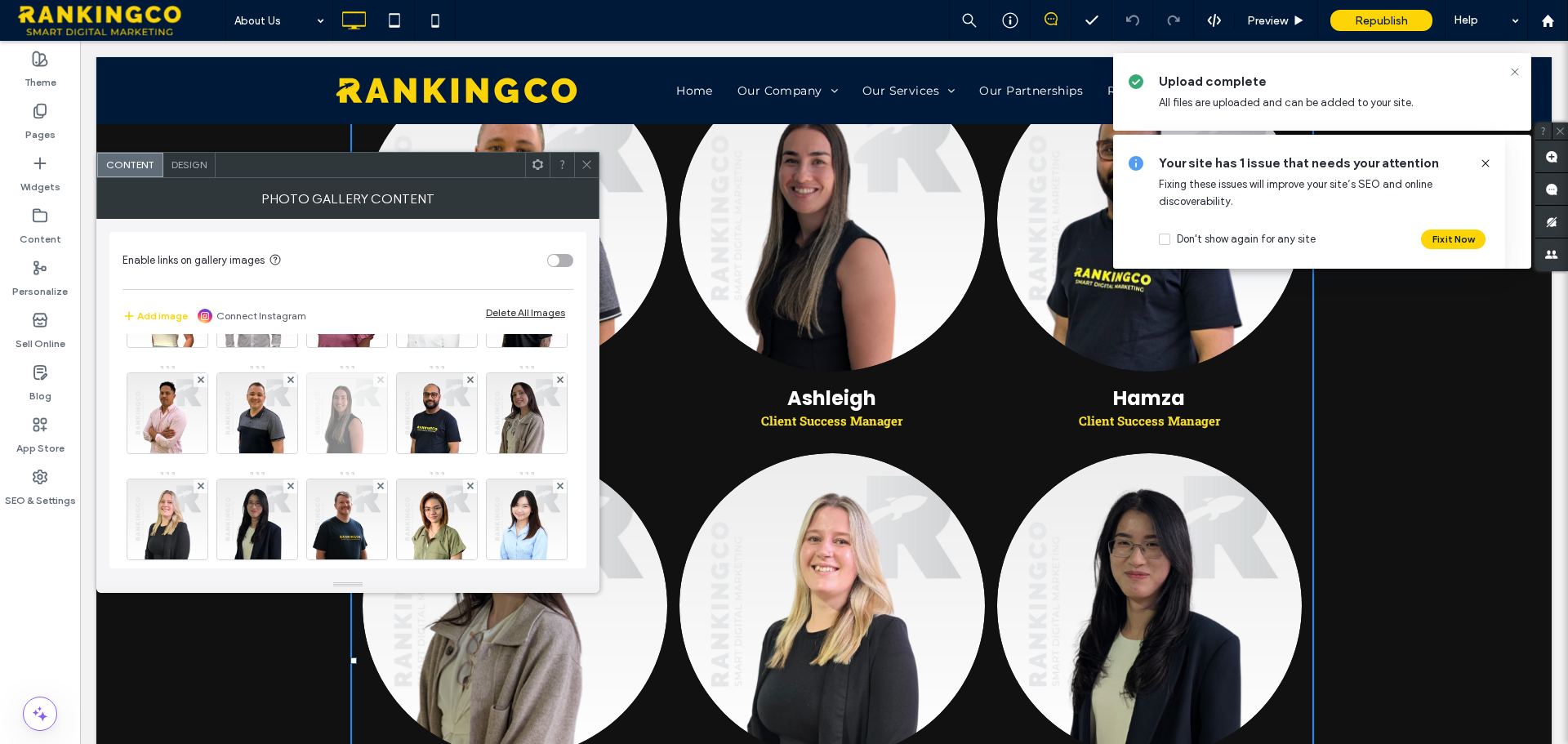
click at [384, 381] on icon at bounding box center [380, 379] width 6 height 6
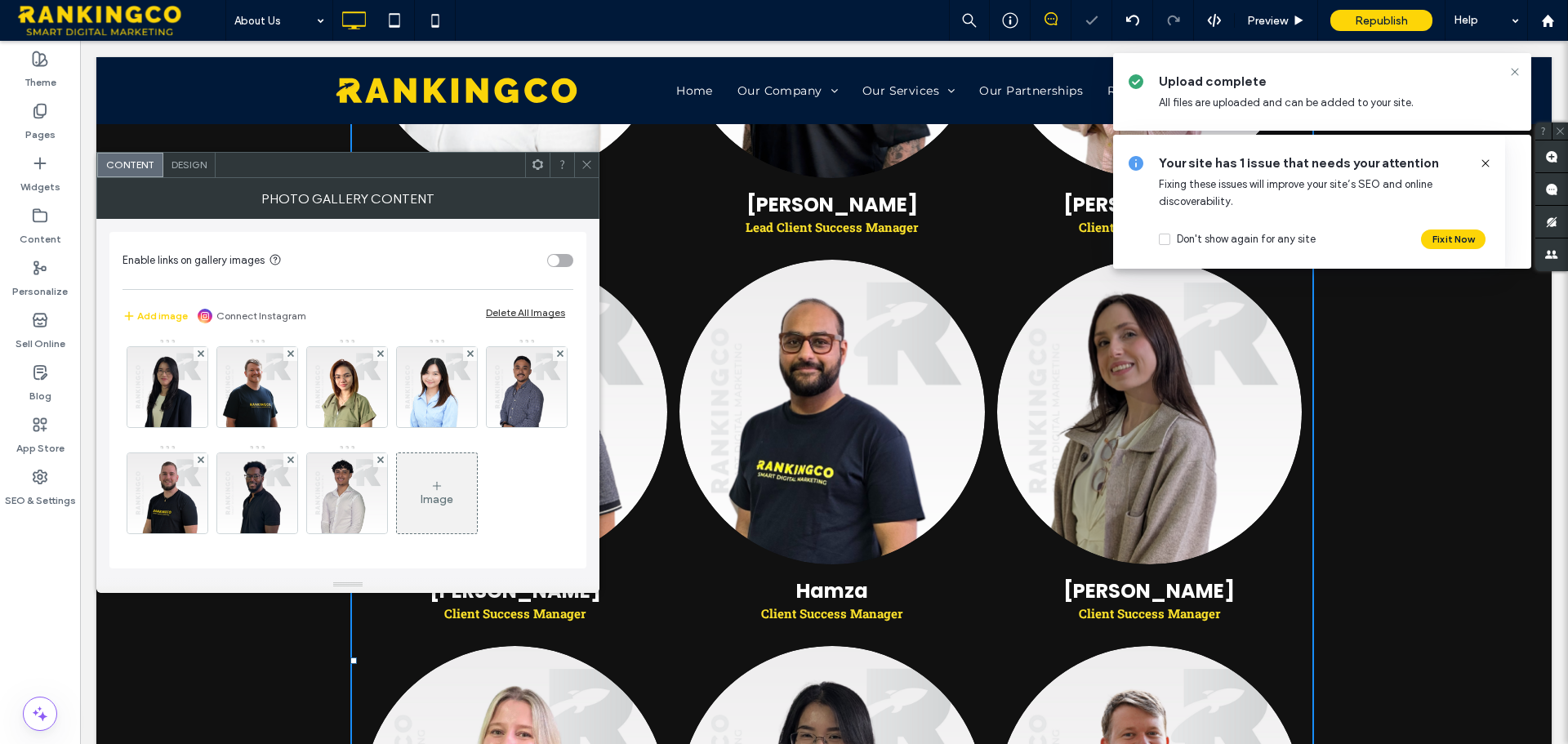
scroll to position [322, 0]
click at [588, 163] on icon at bounding box center [586, 164] width 12 height 12
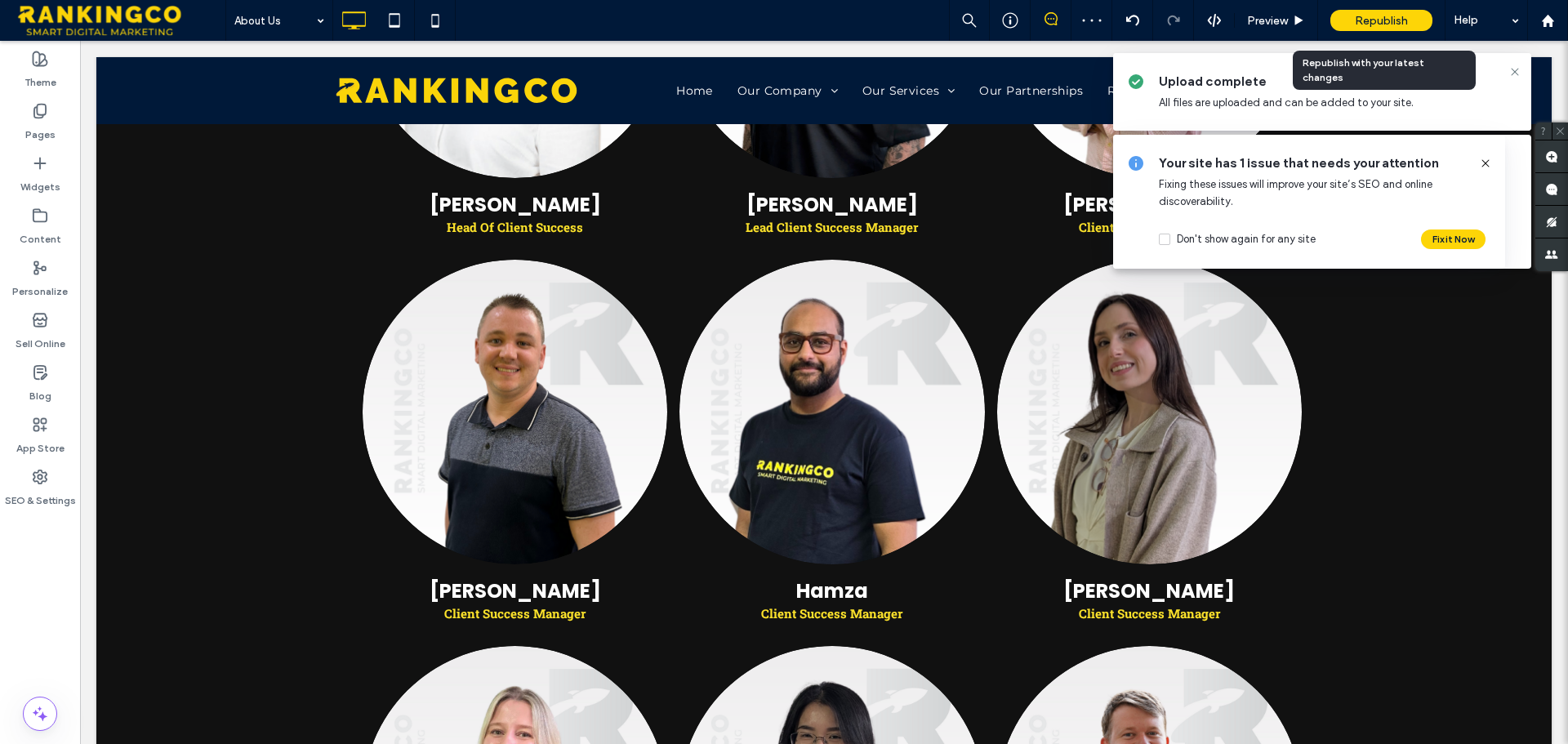
click at [1366, 15] on span "Republish" at bounding box center [1381, 20] width 53 height 14
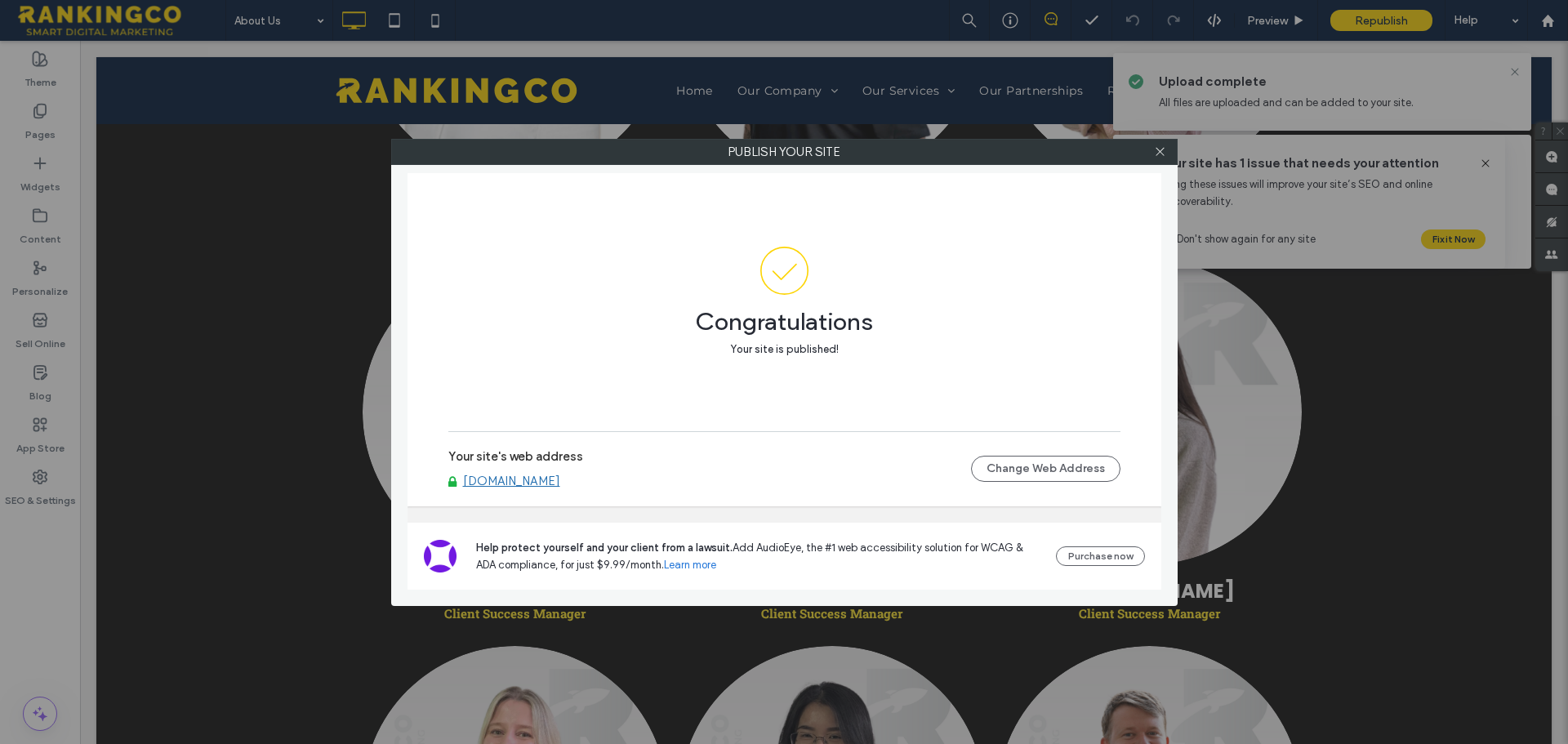
click at [541, 478] on link "www.rankingco.com.au" at bounding box center [511, 481] width 97 height 15
